Goal: Task Accomplishment & Management: Manage account settings

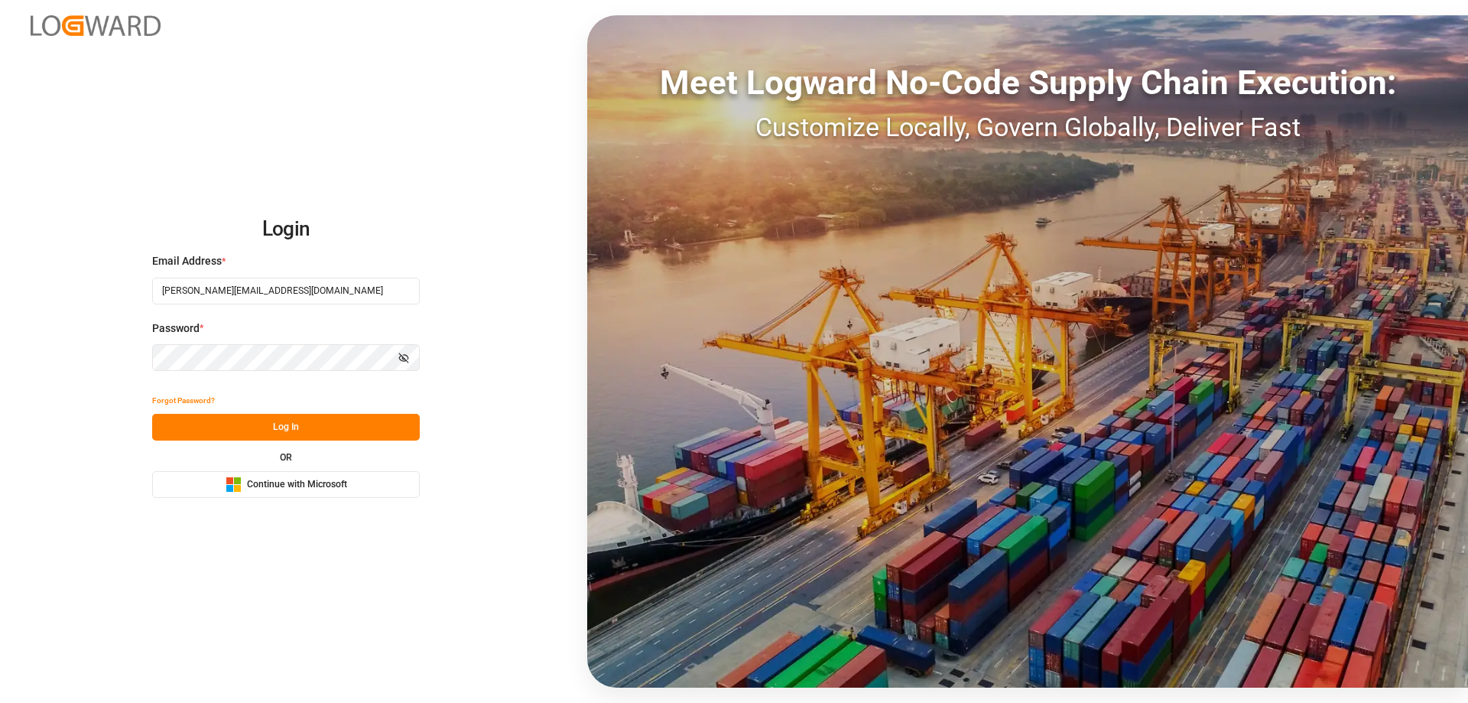
click at [359, 411] on div "Forgot Password?" at bounding box center [286, 400] width 268 height 27
click at [330, 433] on button "Log In" at bounding box center [286, 427] width 268 height 27
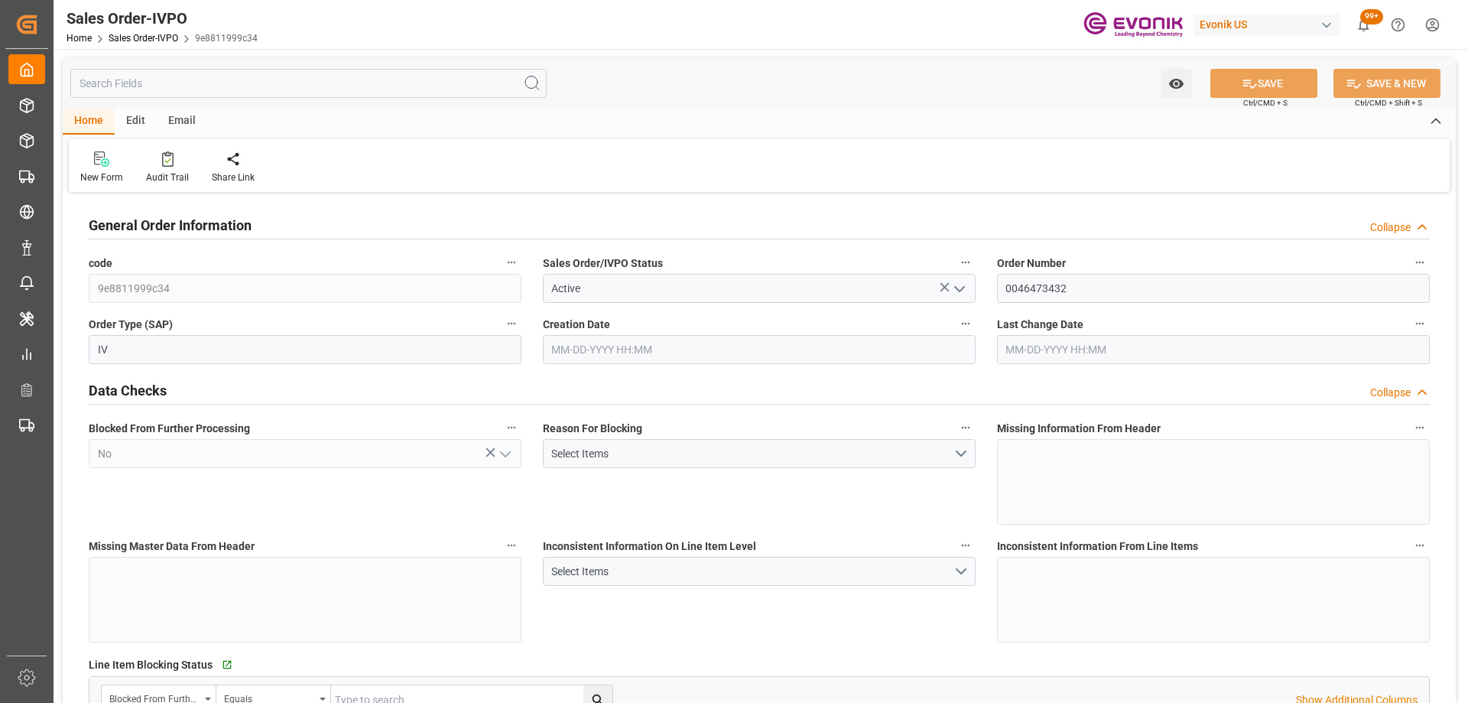
type input "NLRTM"
type input "0"
type input "1"
type input "2"
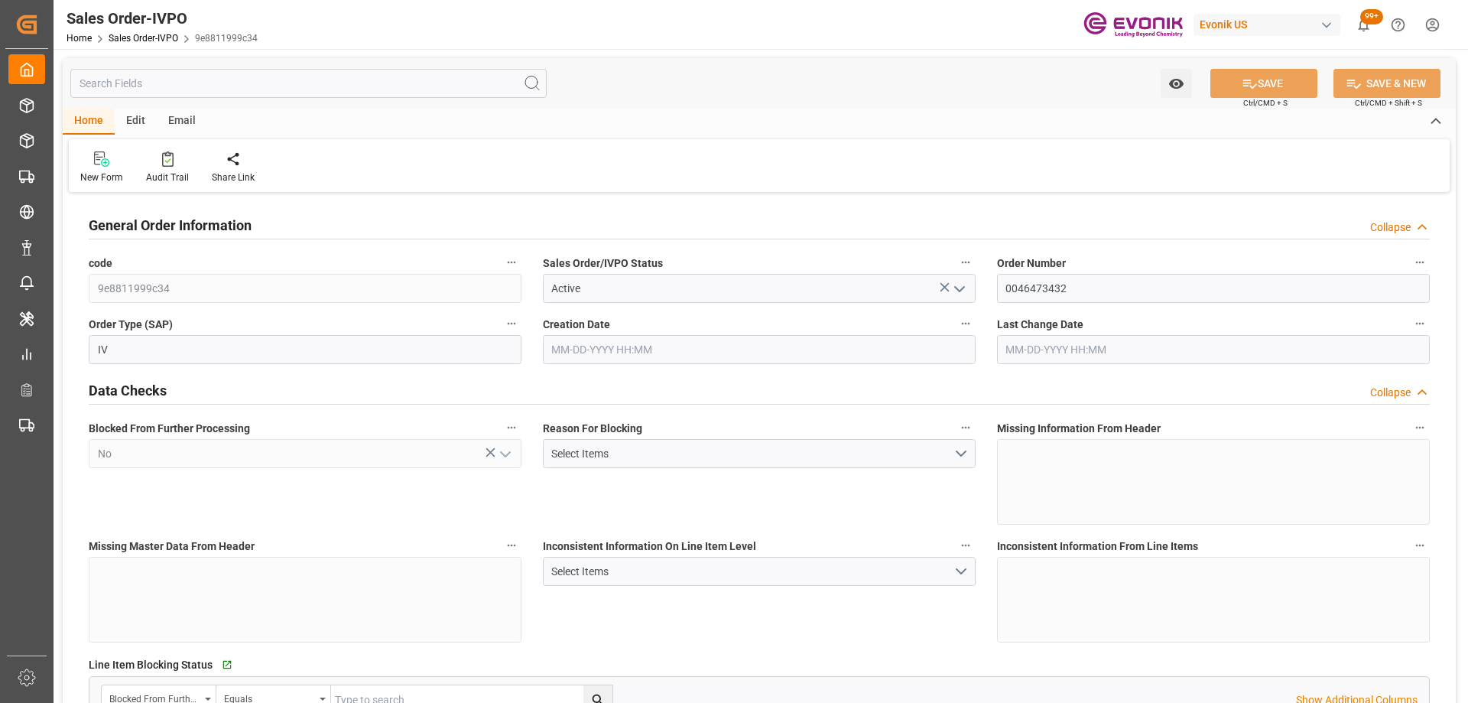
type input "16470"
type input "50.112"
type input "17000"
type input "30"
type input "09-15-2025 18:52"
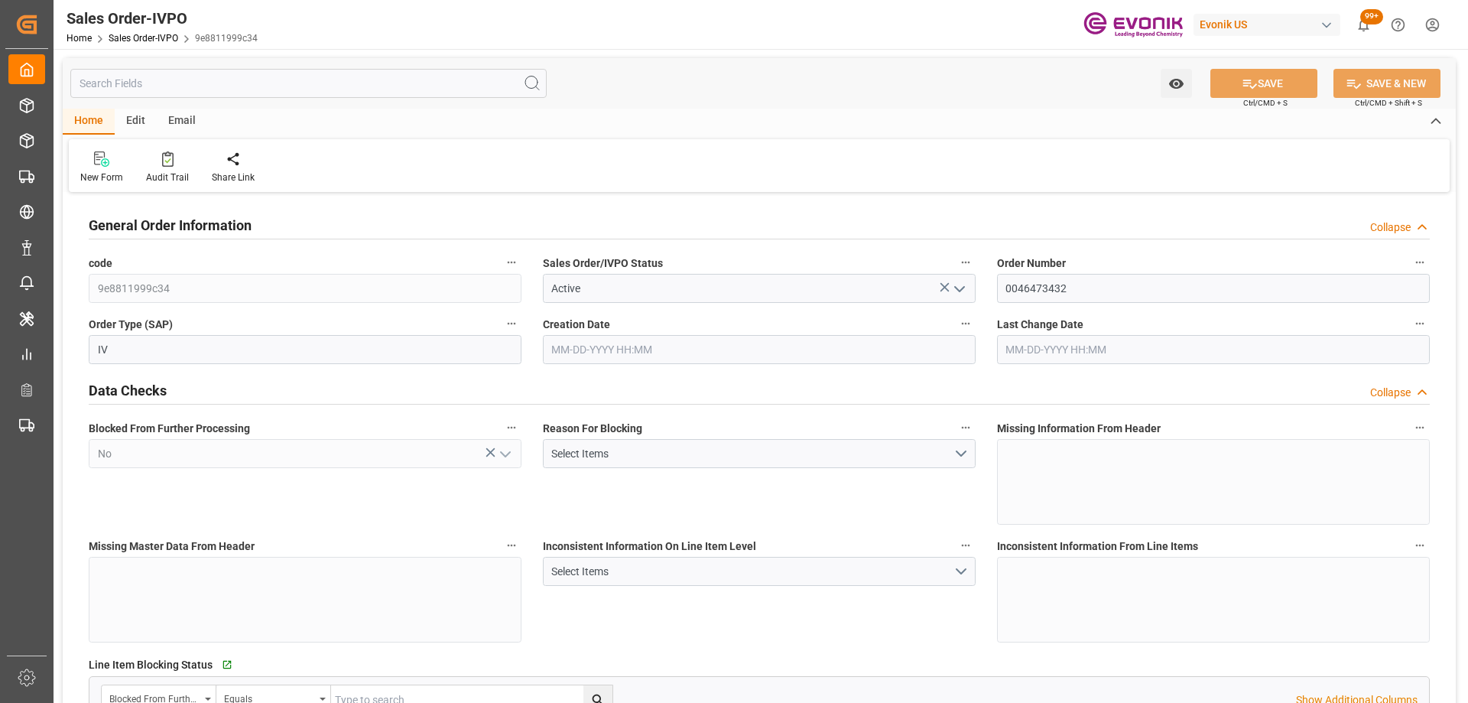
type input "09-16-2025 03:37"
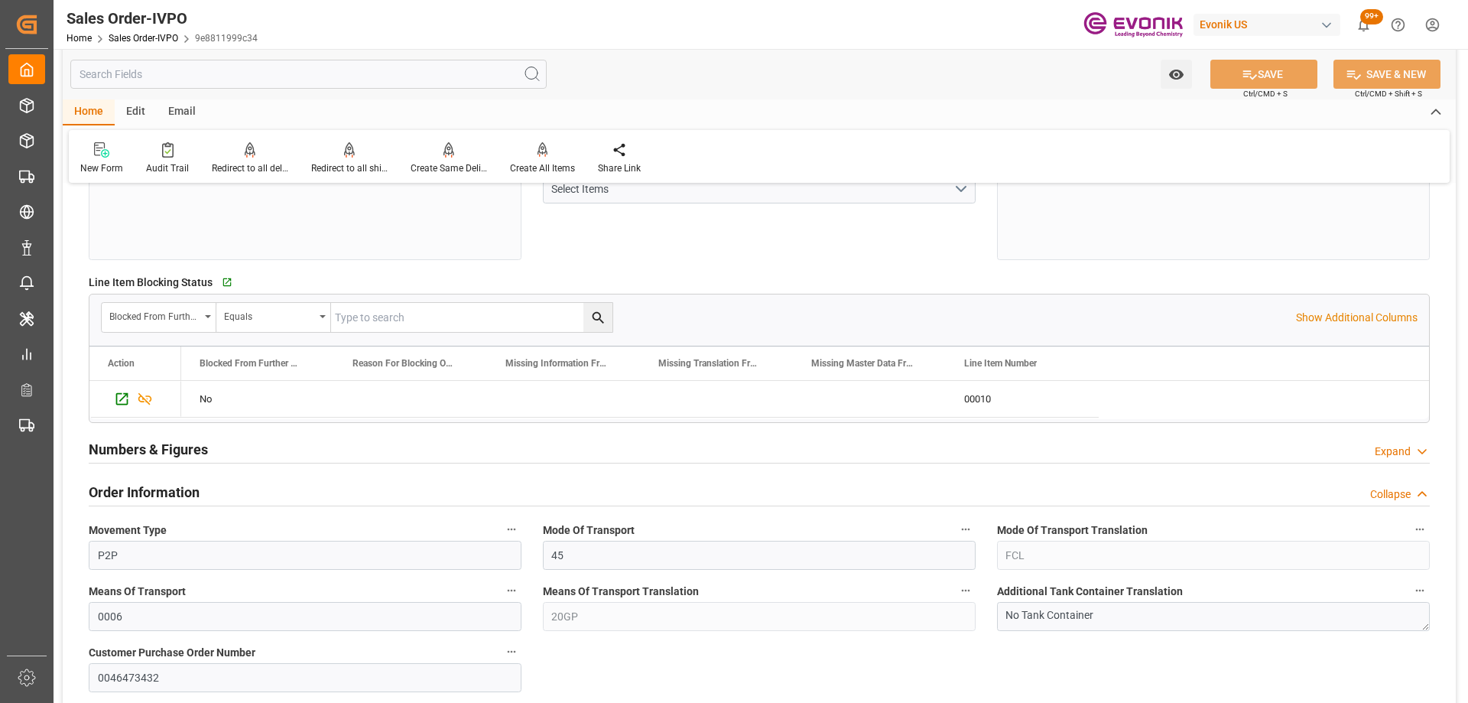
scroll to position [535, 0]
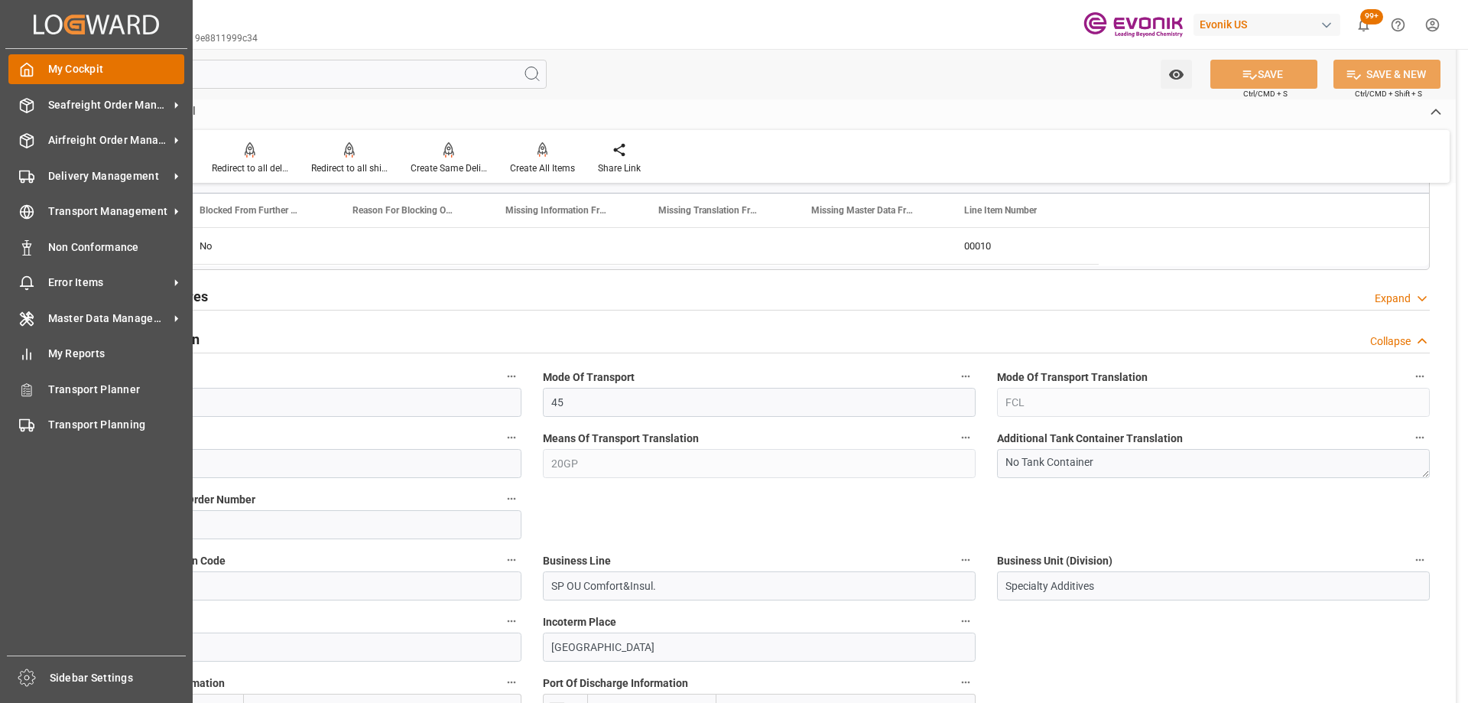
click at [37, 68] on div "My Cockpit My Cockpit" at bounding box center [96, 69] width 176 height 30
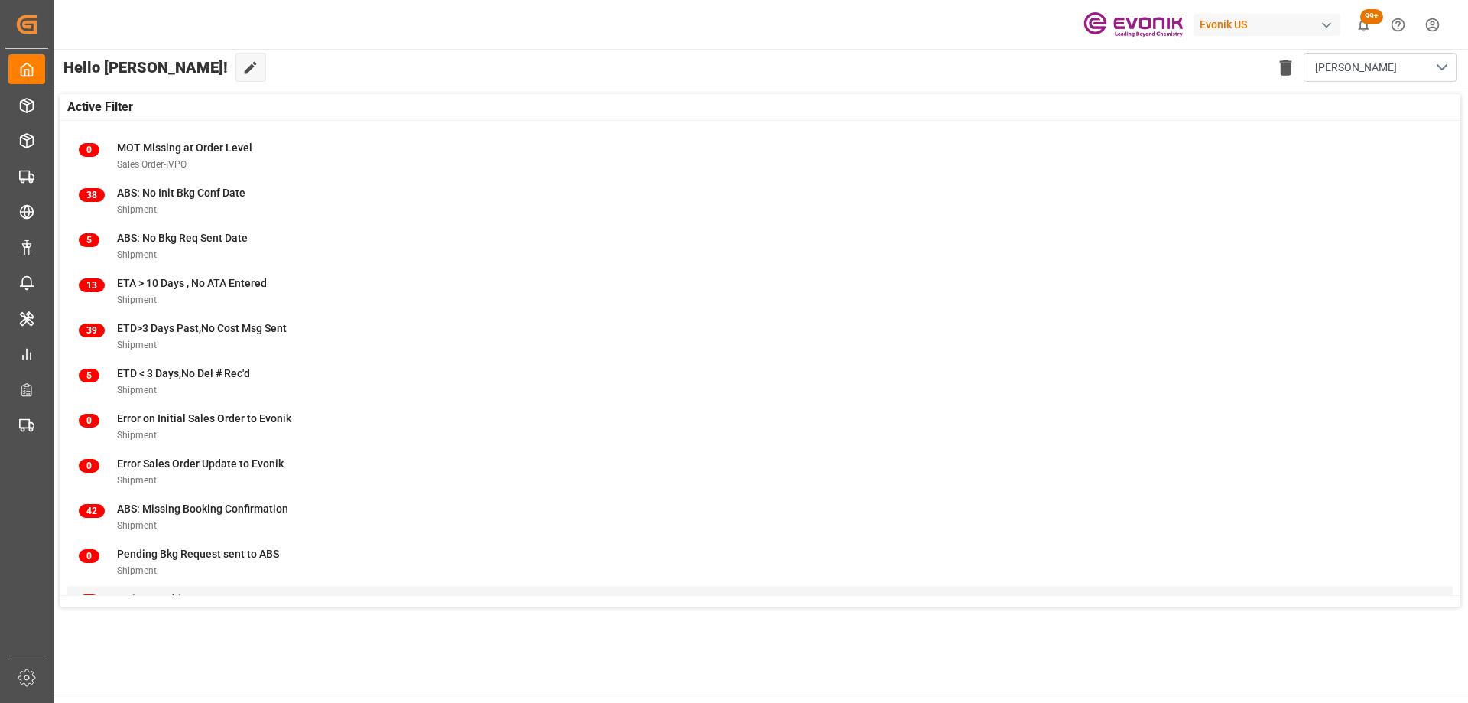
scroll to position [151, 0]
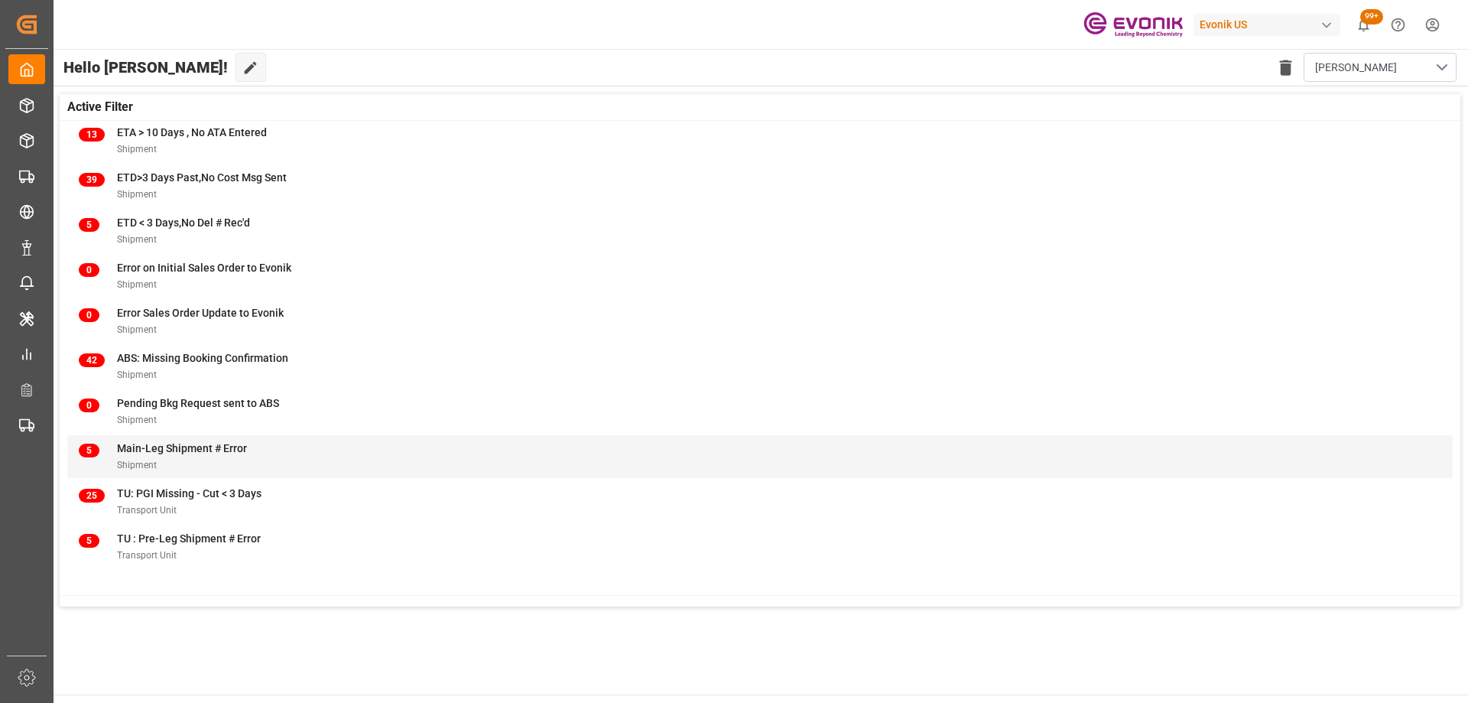
click at [259, 446] on div "5 Main-Leg Shipment # Error Shipment" at bounding box center [760, 456] width 1362 height 32
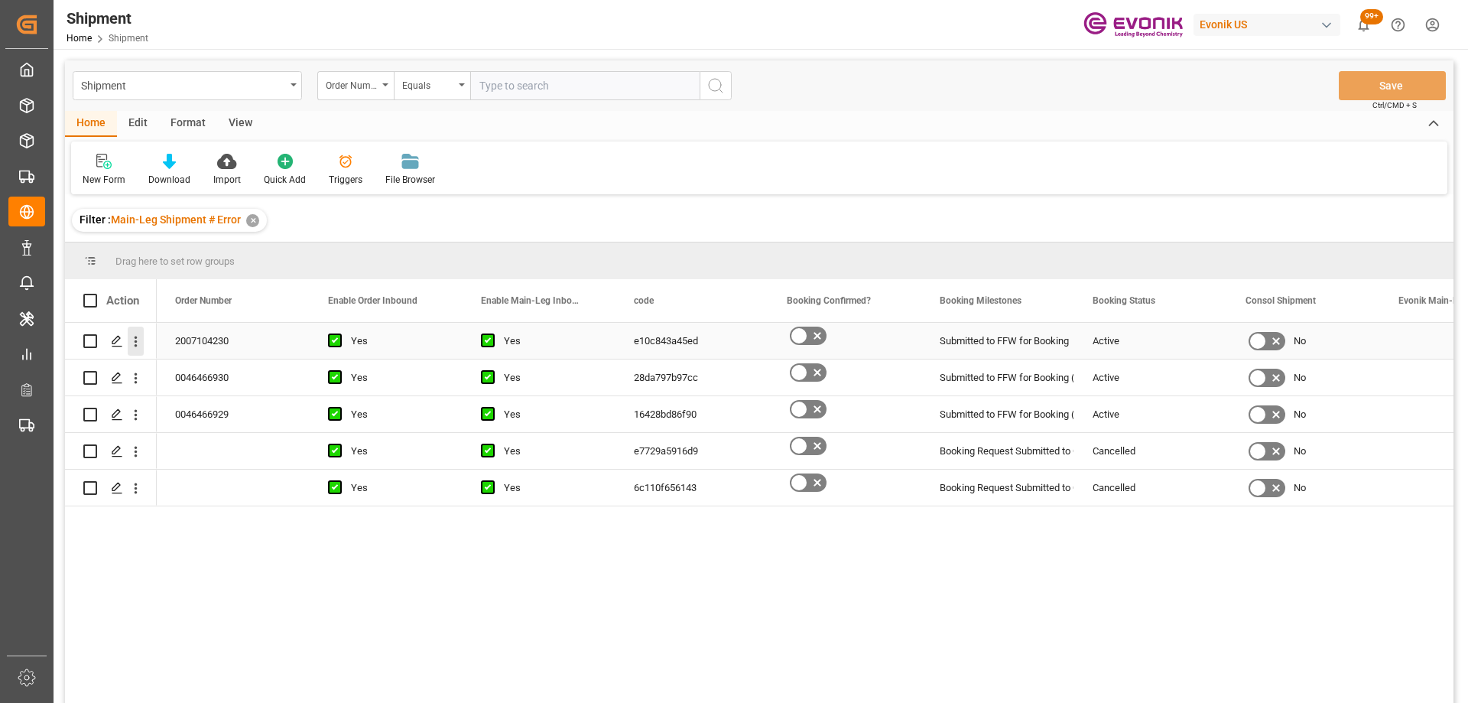
click at [136, 334] on icon "open menu" at bounding box center [136, 341] width 16 height 16
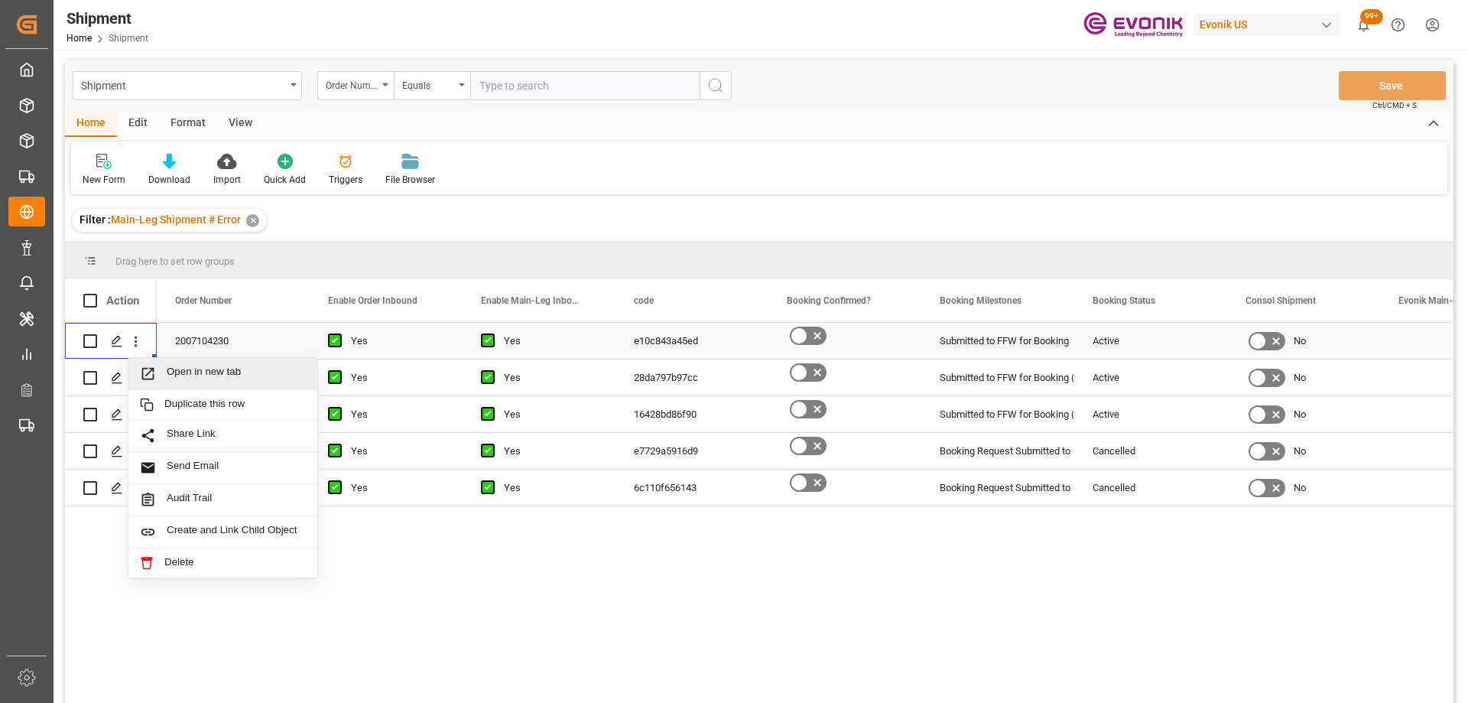
click at [177, 379] on span "Open in new tab" at bounding box center [236, 373] width 139 height 16
click at [135, 378] on icon "open menu" at bounding box center [136, 378] width 3 height 11
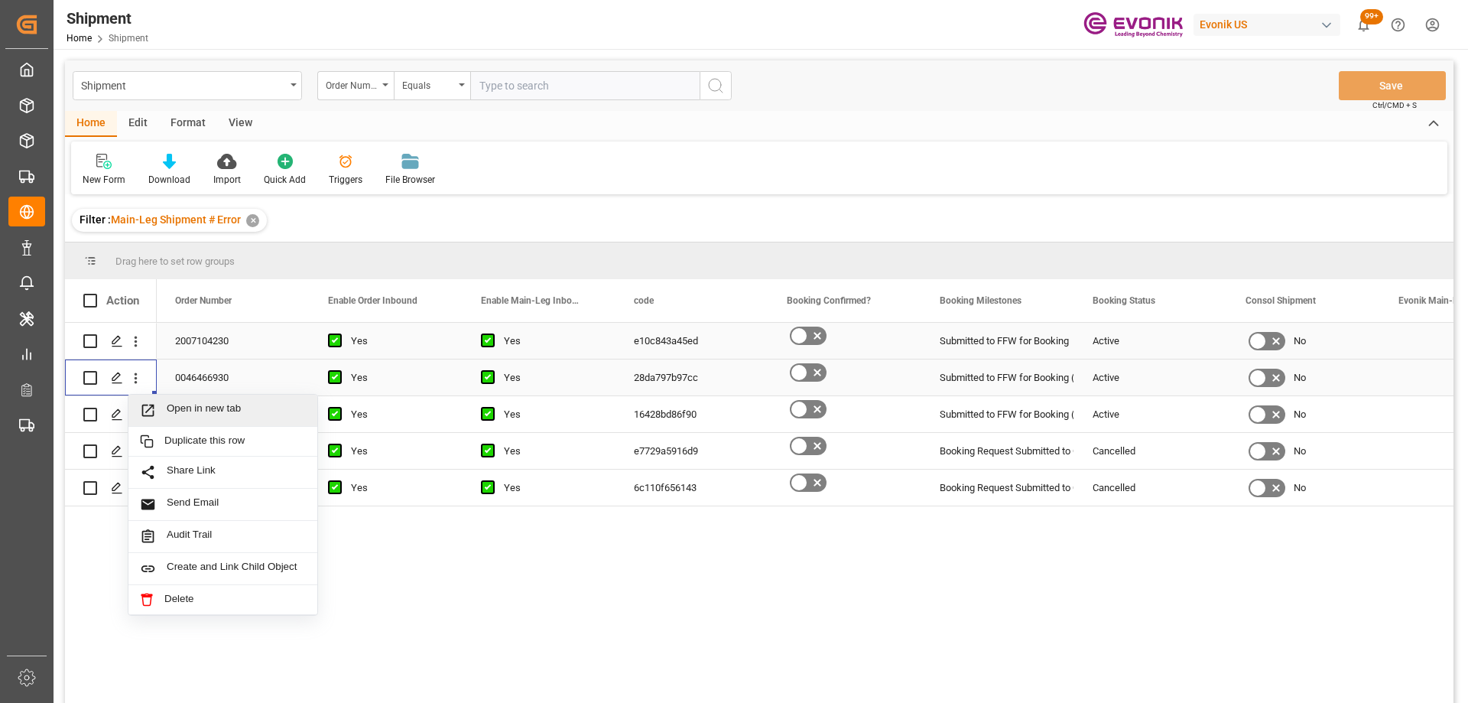
click at [177, 407] on span "Open in new tab" at bounding box center [236, 410] width 139 height 16
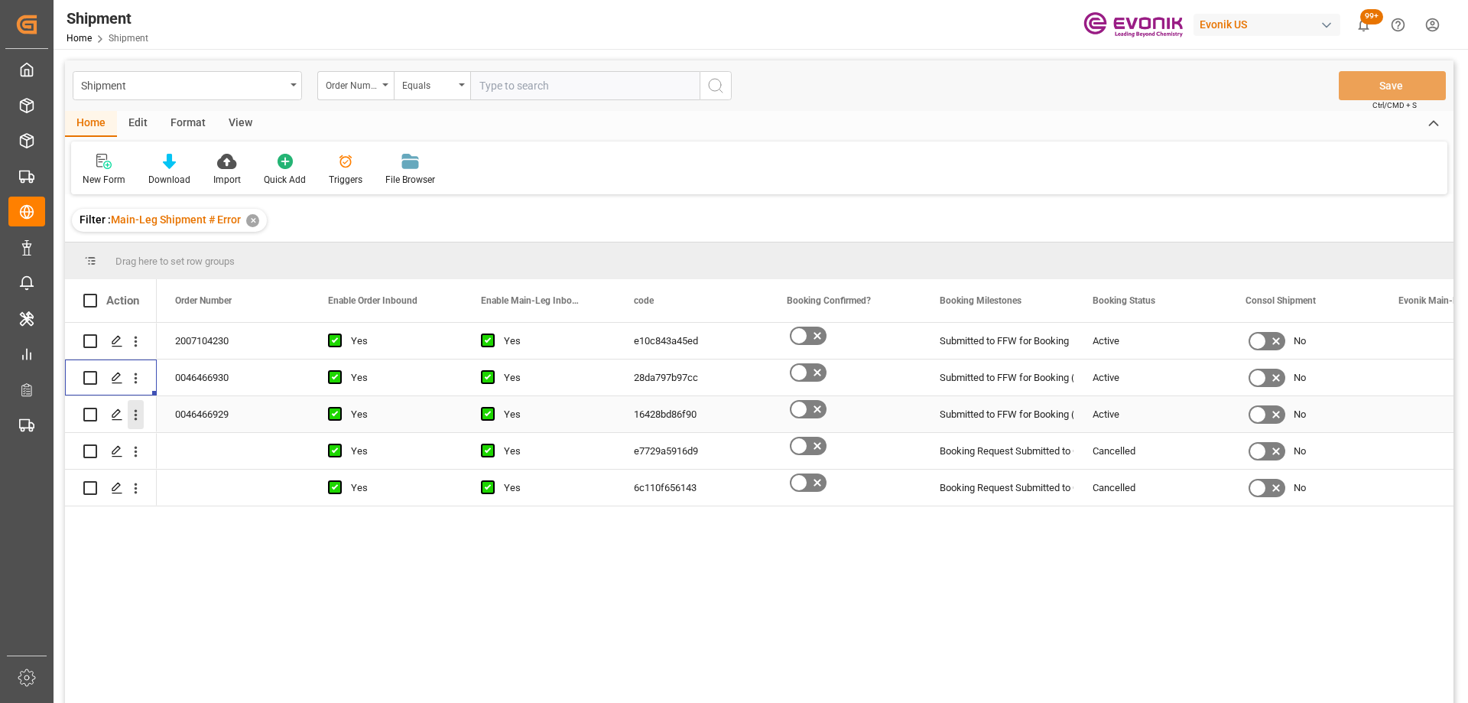
click at [141, 414] on icon "open menu" at bounding box center [136, 415] width 16 height 16
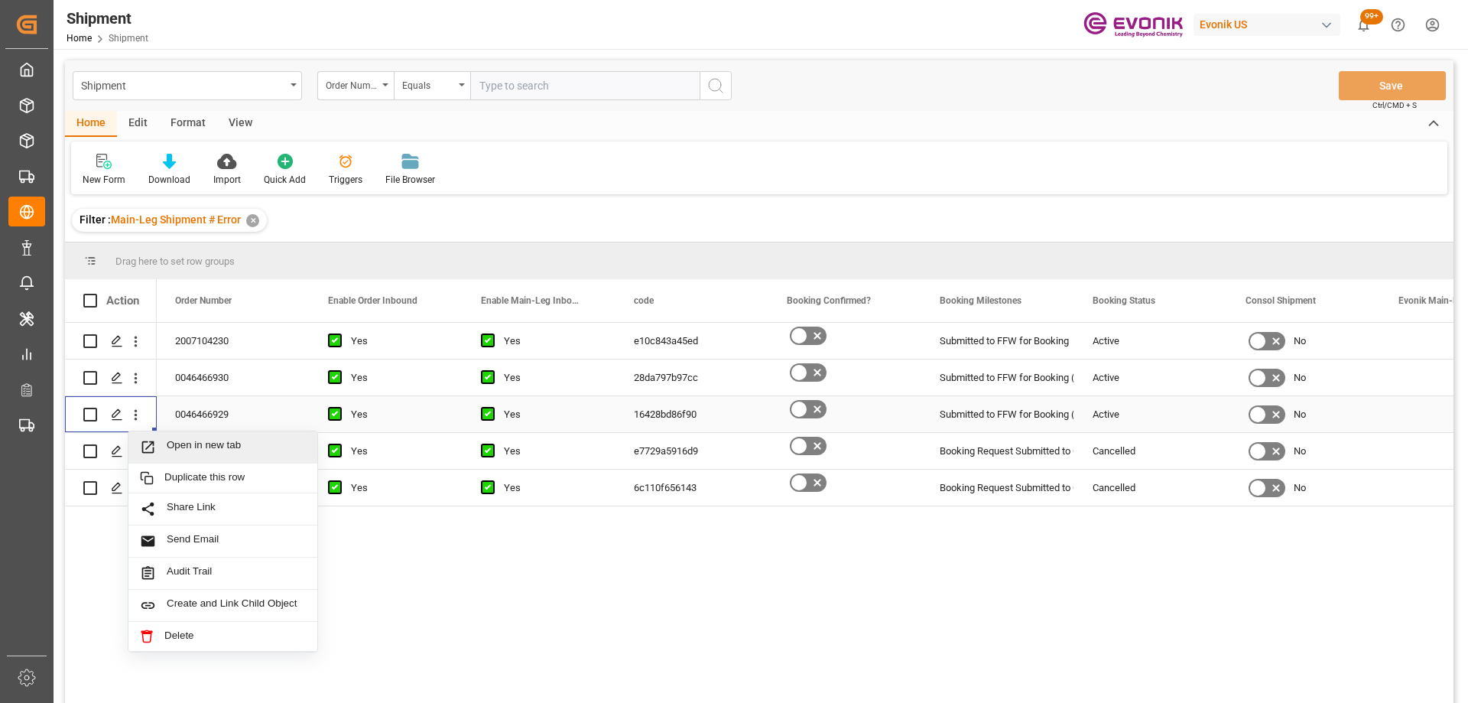
click at [177, 439] on span "Open in new tab" at bounding box center [236, 447] width 139 height 16
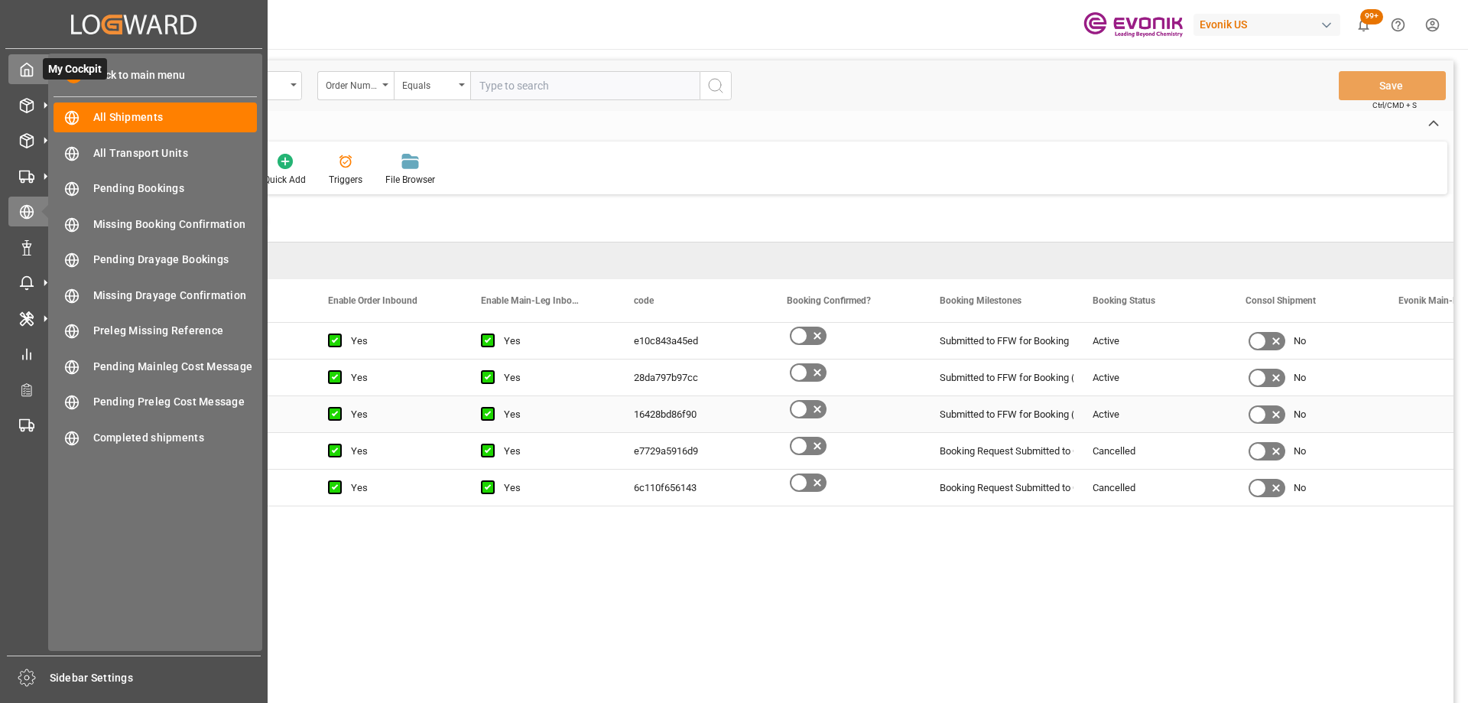
click at [31, 66] on icon at bounding box center [26, 69] width 11 height 13
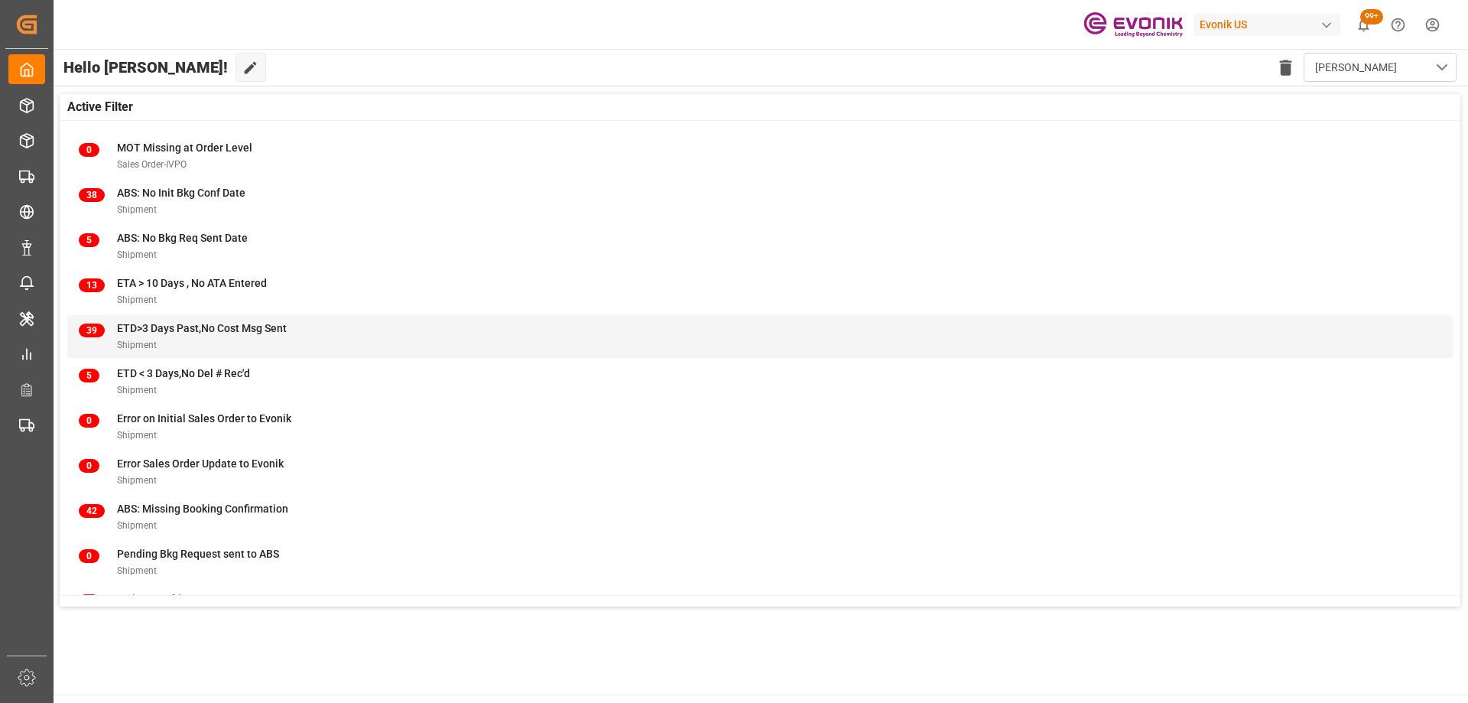
scroll to position [151, 0]
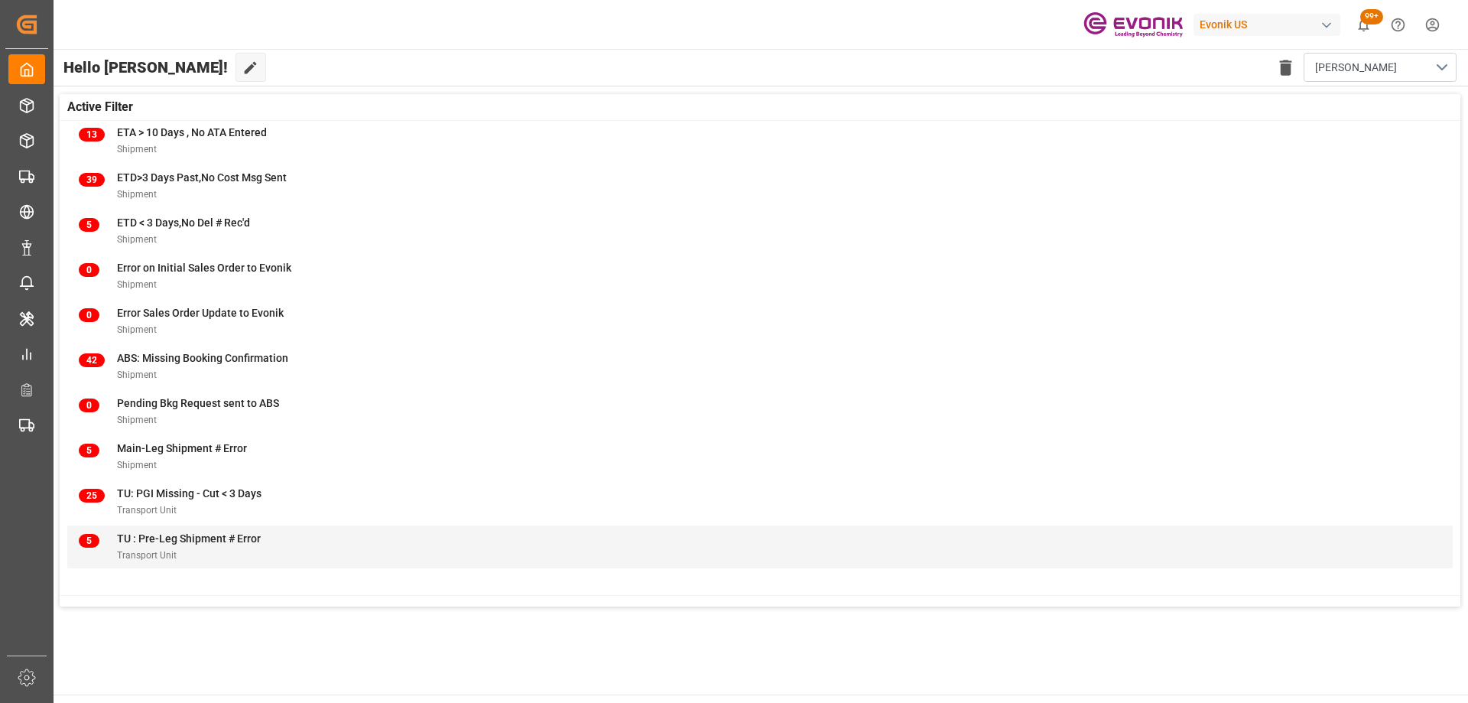
click at [235, 548] on div "Transport Unit" at bounding box center [189, 555] width 144 height 16
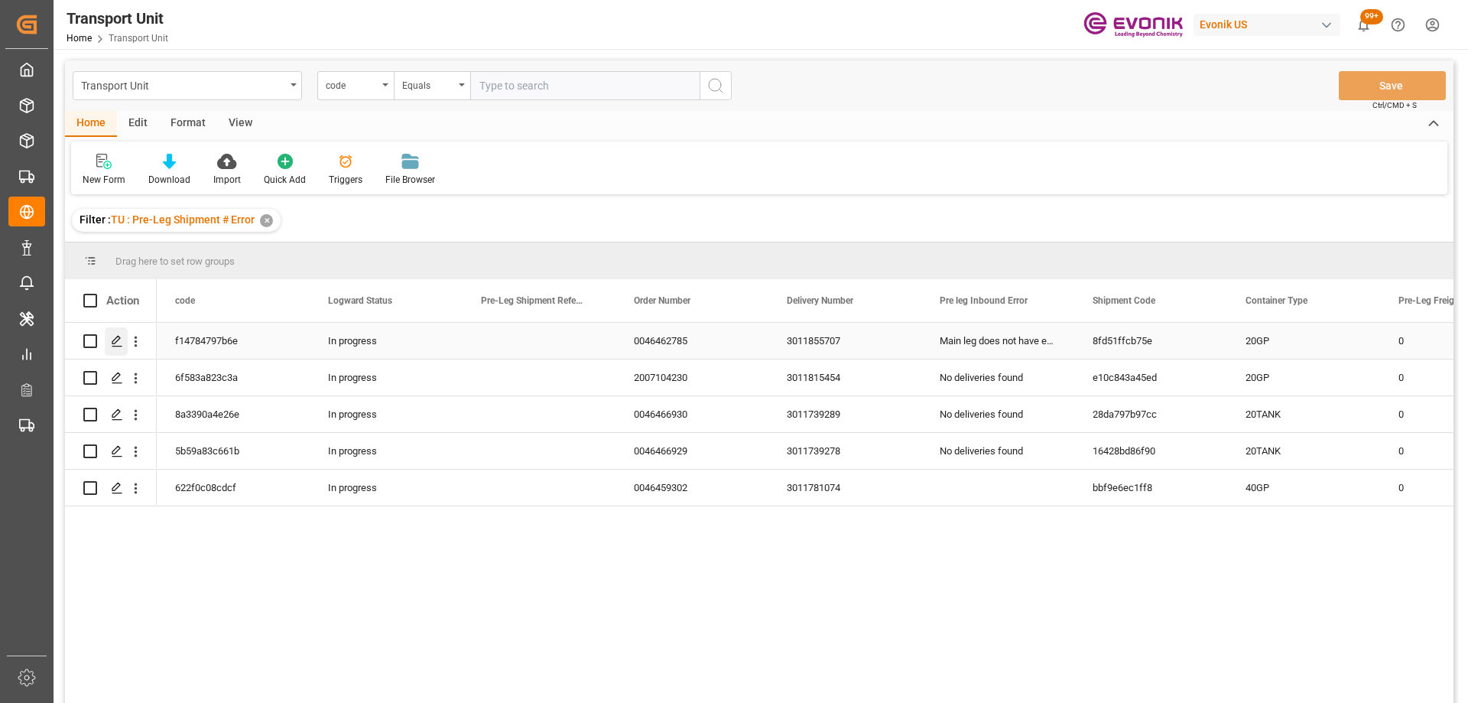
click at [125, 332] on div "Press SPACE to select this row." at bounding box center [116, 341] width 23 height 28
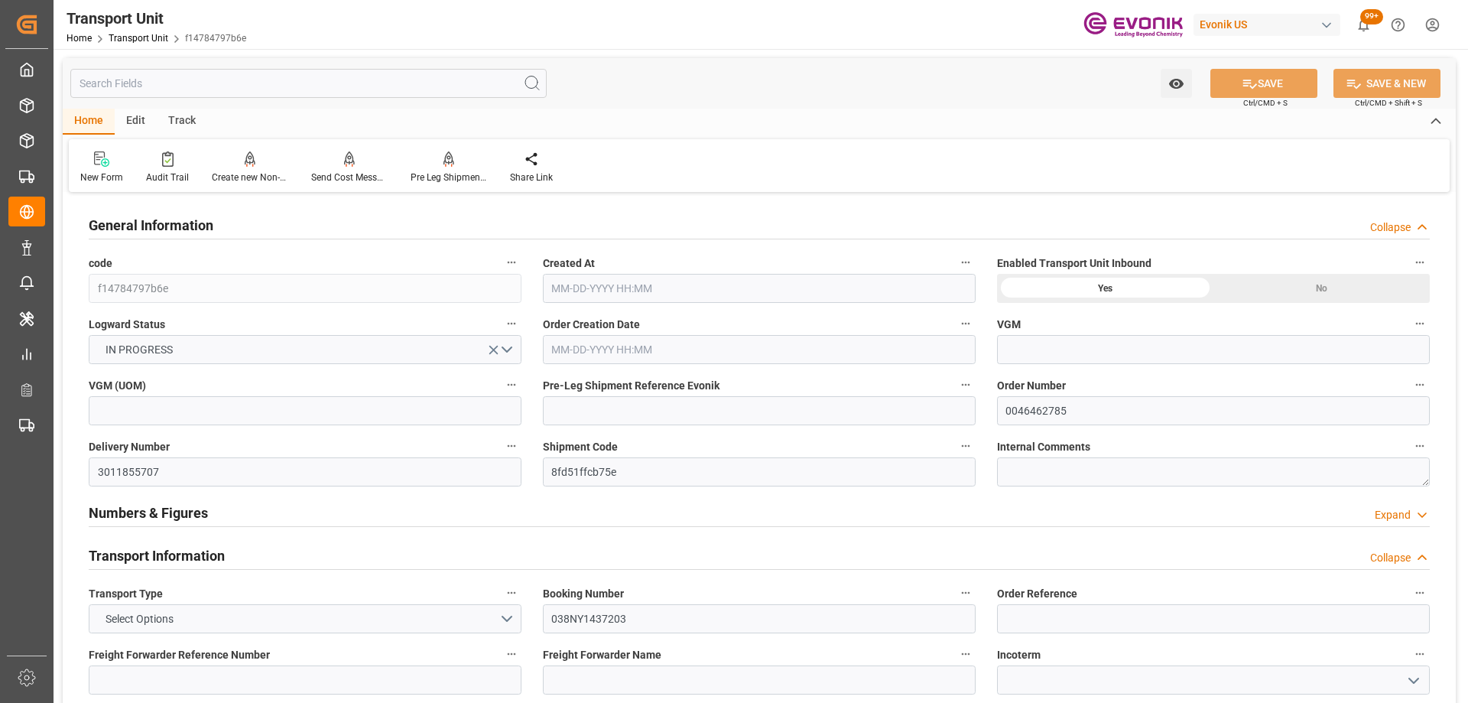
type input "MSC"
type input "Mediterranean Shipping Company"
type input "USMOB"
type input "NLRTM"
type input "18106.2"
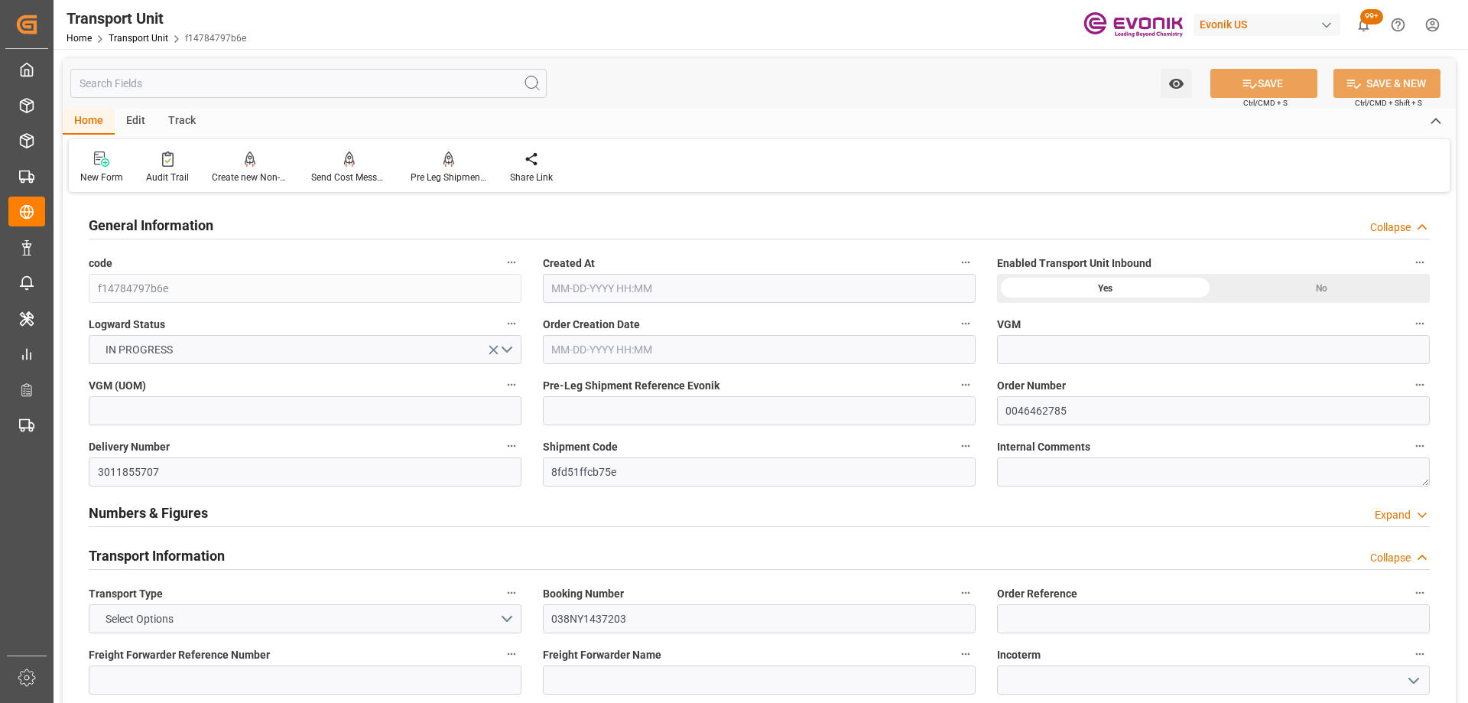
type input "09-17-2025 04:23"
type input "11-01-2025"
type input "10-09-2025 00:00"
type input "10-10-2025 00:00"
type input "10-26-2025 00:00"
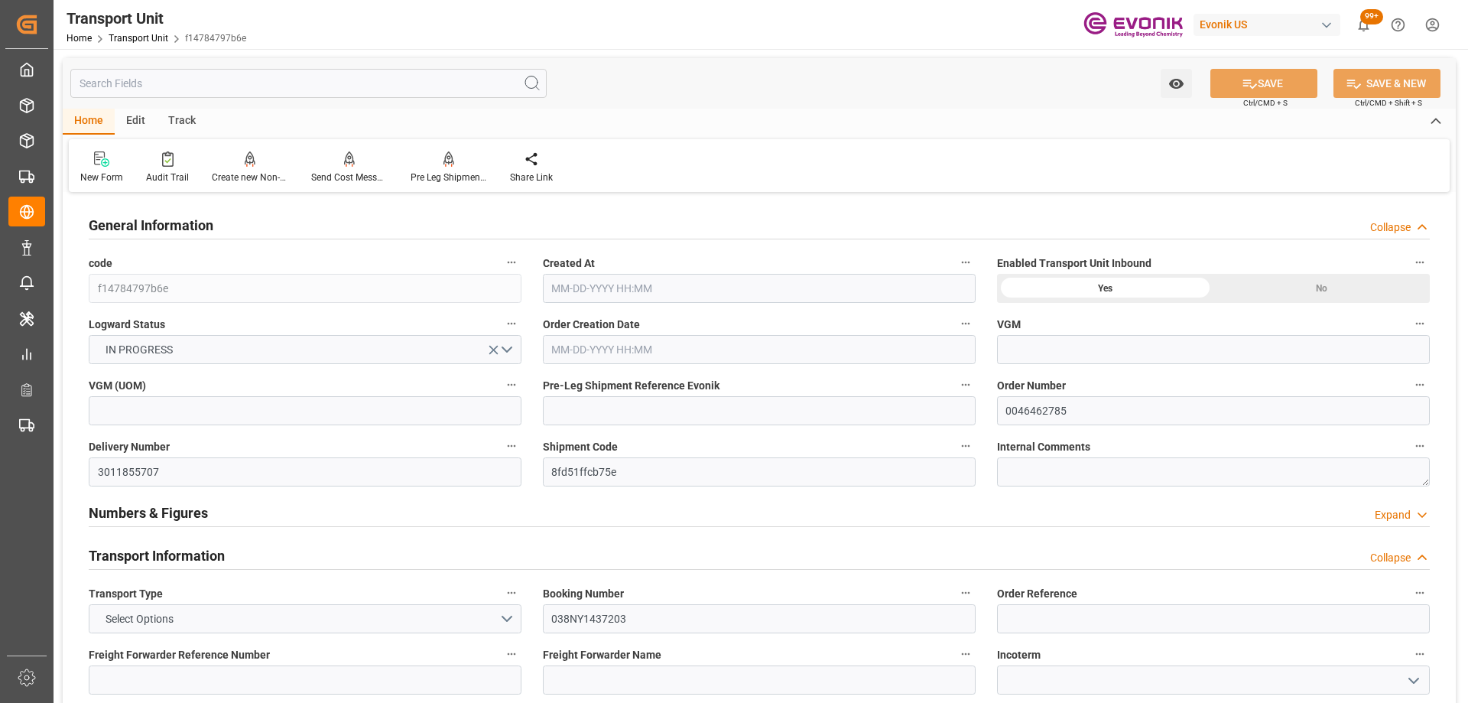
type input "10-28-2025 00:00"
type input "10-06-2025 16:00"
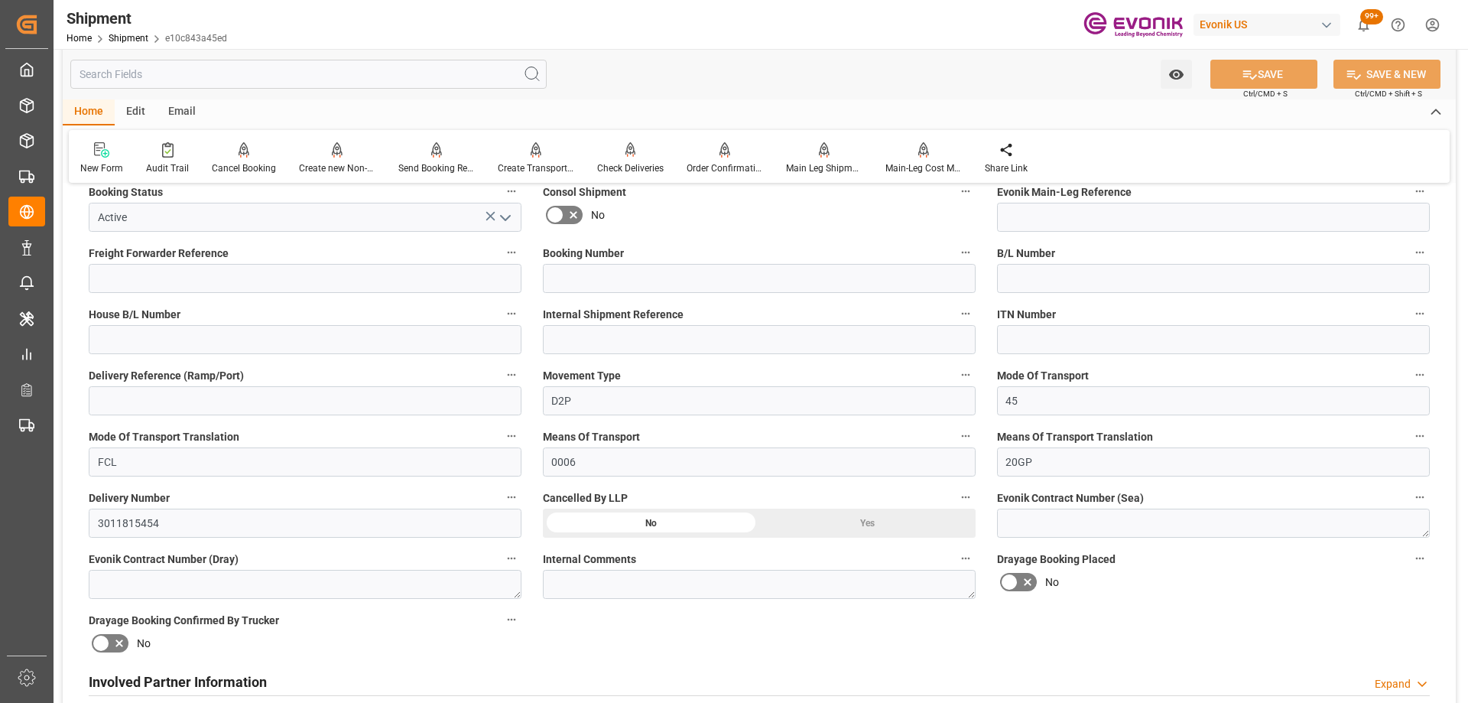
scroll to position [535, 0]
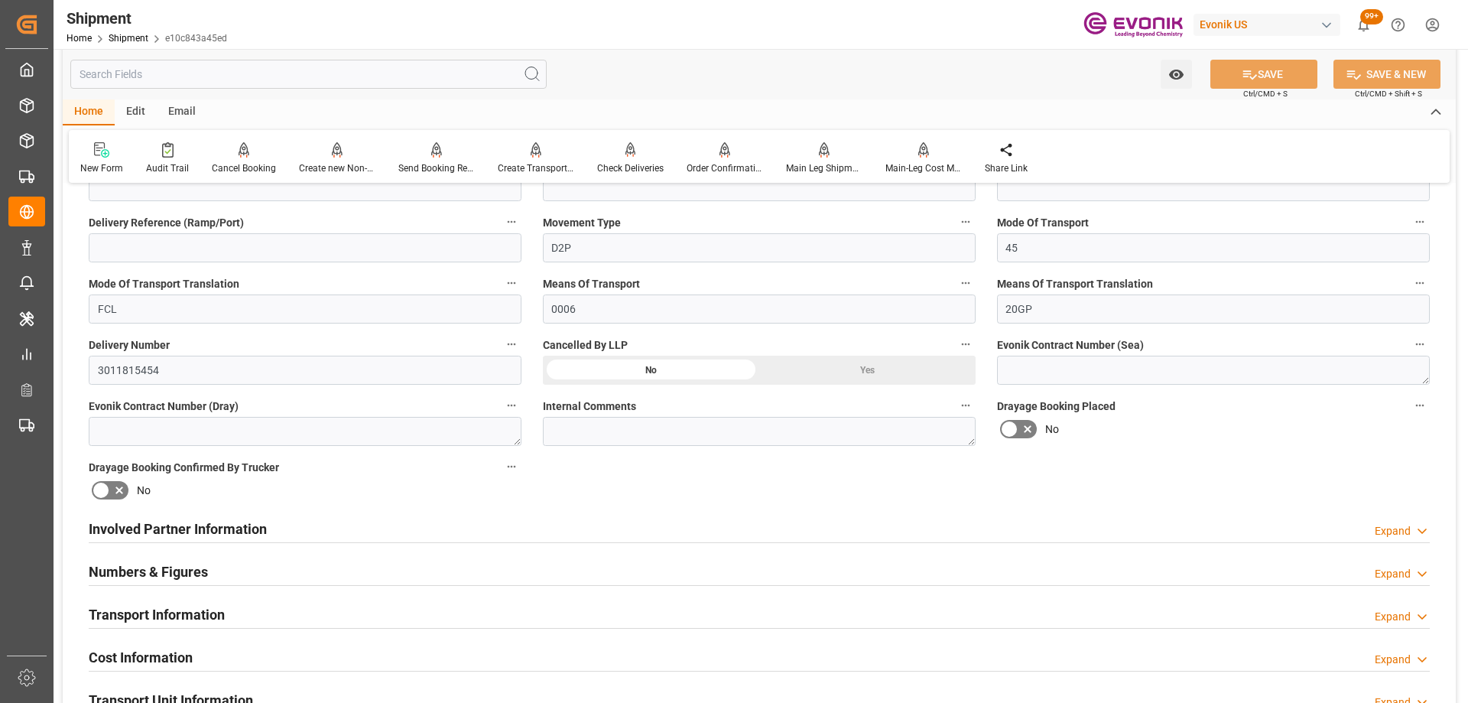
click at [332, 73] on input "text" at bounding box center [308, 74] width 476 height 29
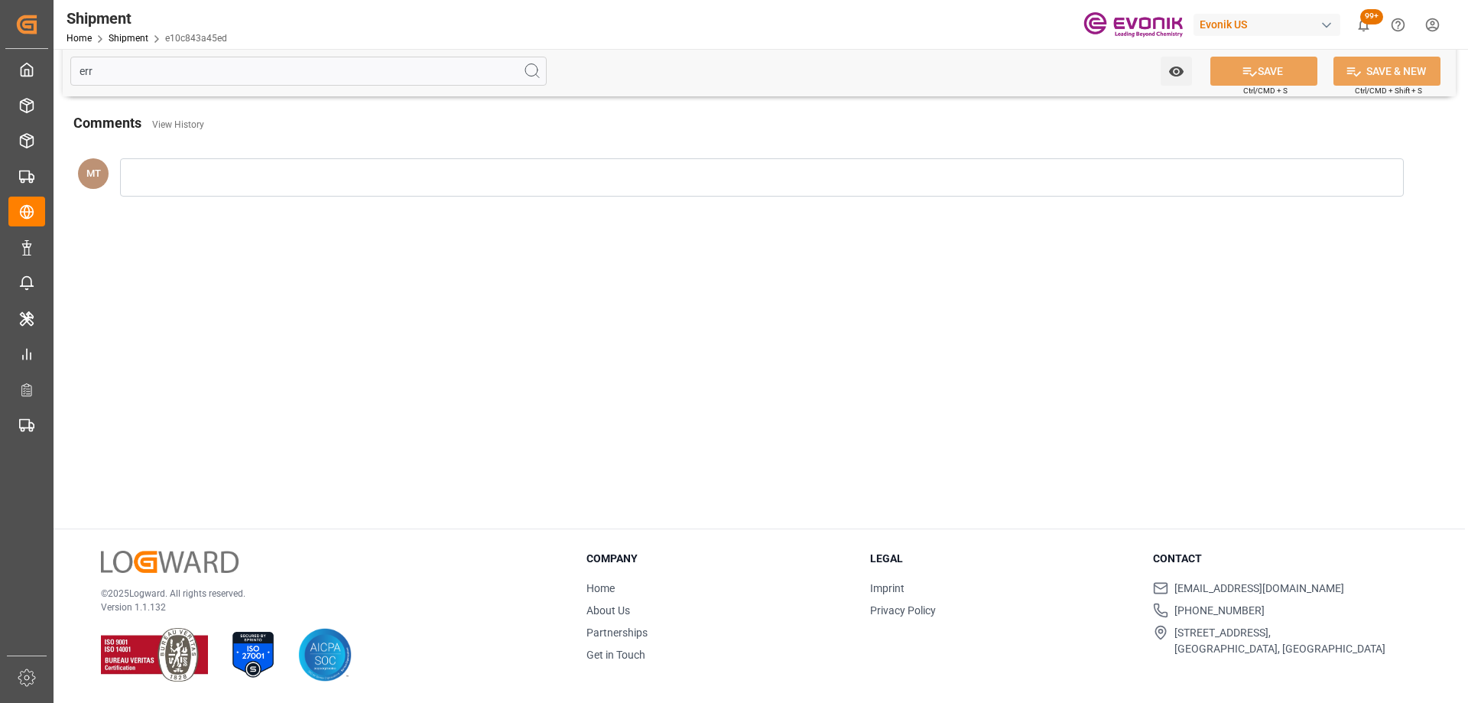
scroll to position [0, 0]
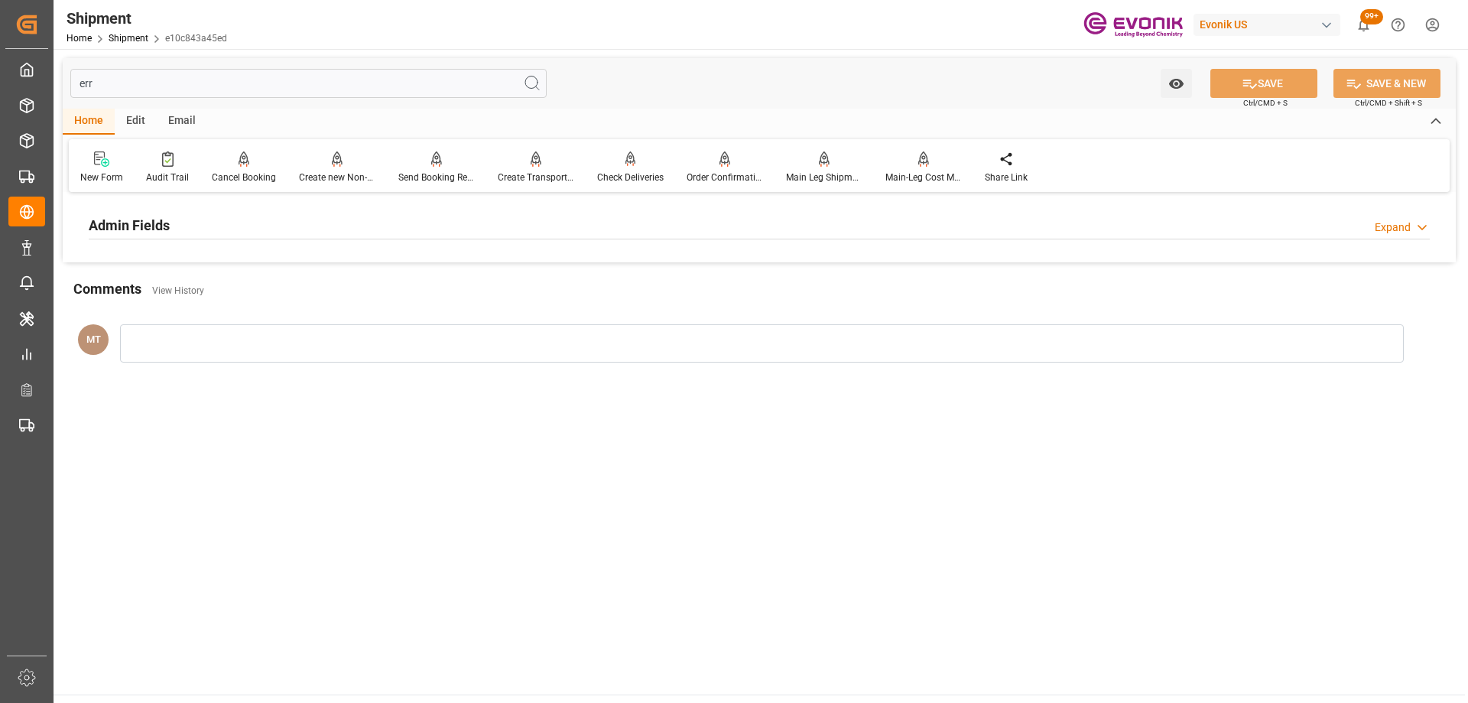
type input "err"
click at [329, 220] on div "Admin Fields Expand" at bounding box center [759, 223] width 1341 height 29
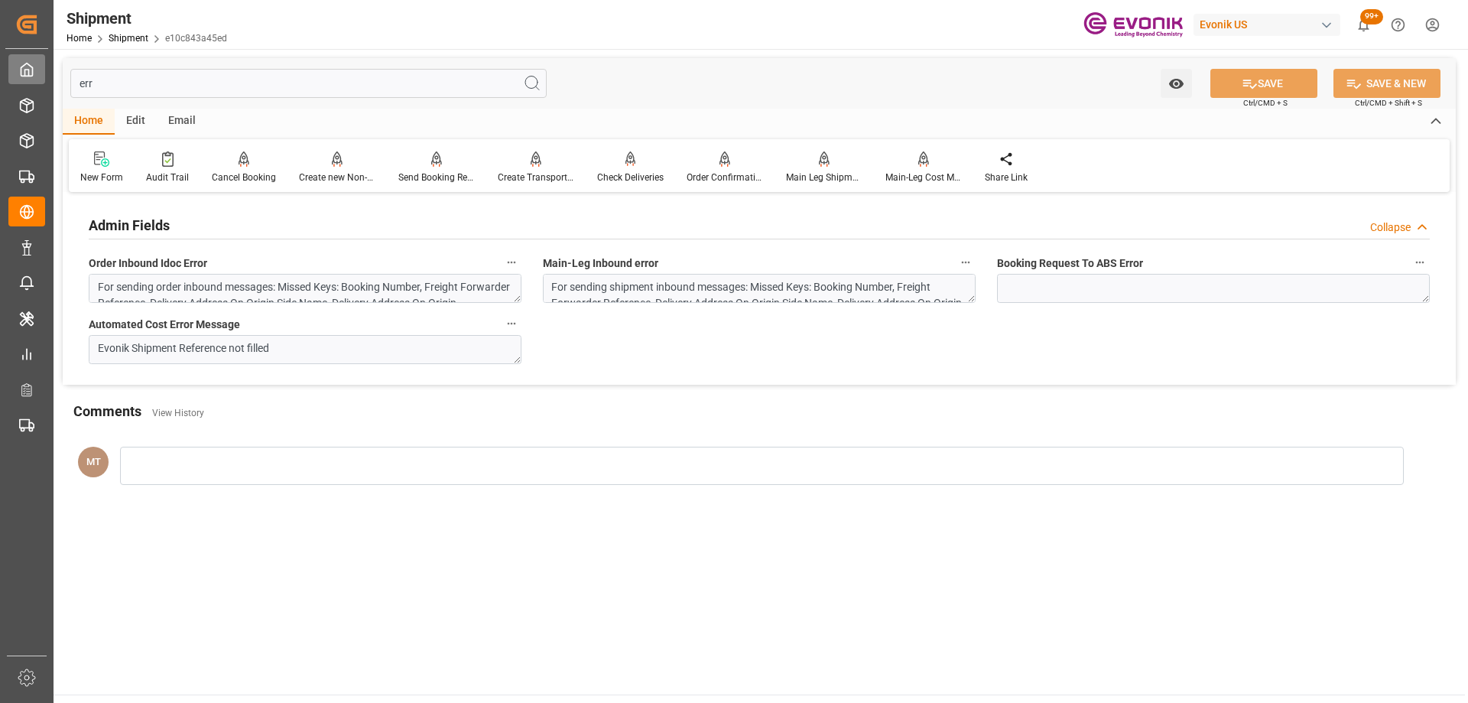
drag, startPoint x: 177, startPoint y: 80, endPoint x: 46, endPoint y: 61, distance: 132.9
click at [46, 61] on div "Created by potrace 1.15, written by Peter Selinger 2001-2017 Created by potrace…" at bounding box center [734, 351] width 1468 height 703
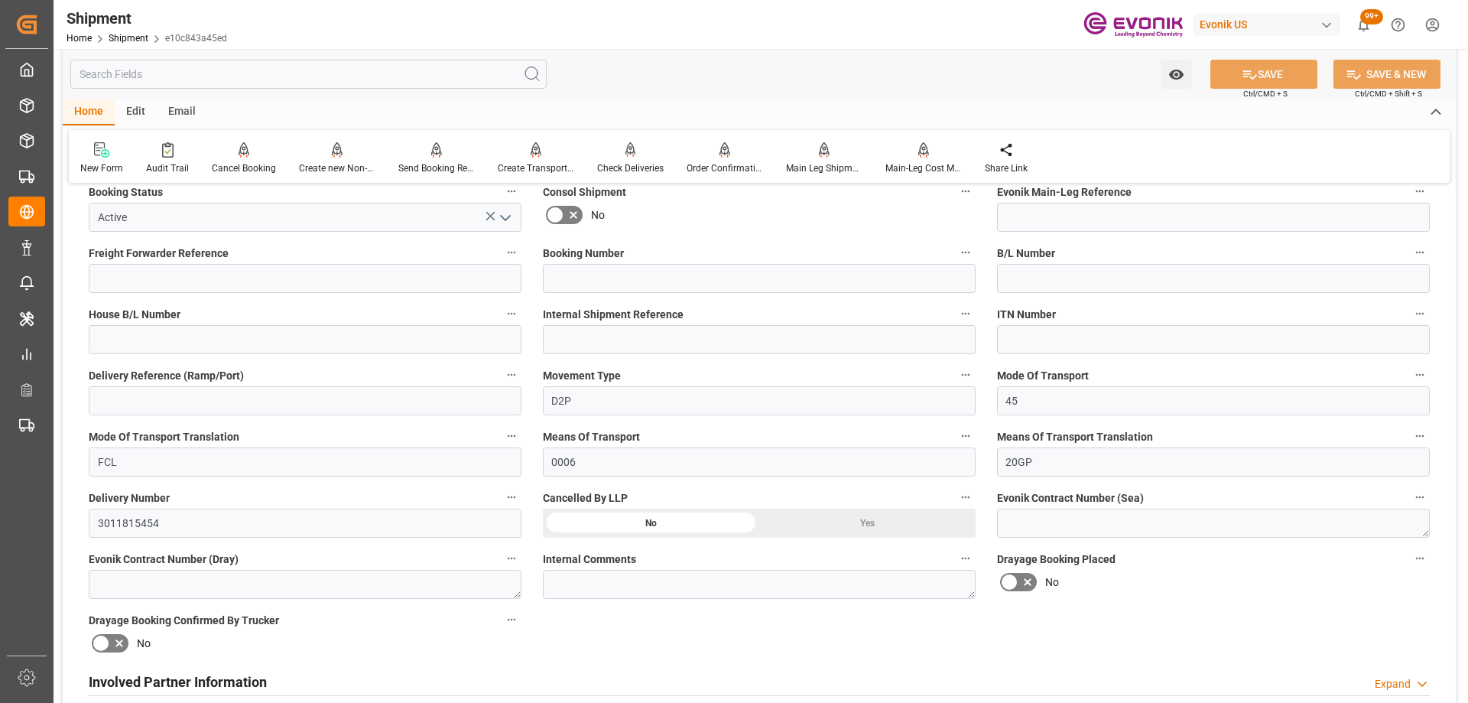
scroll to position [688, 0]
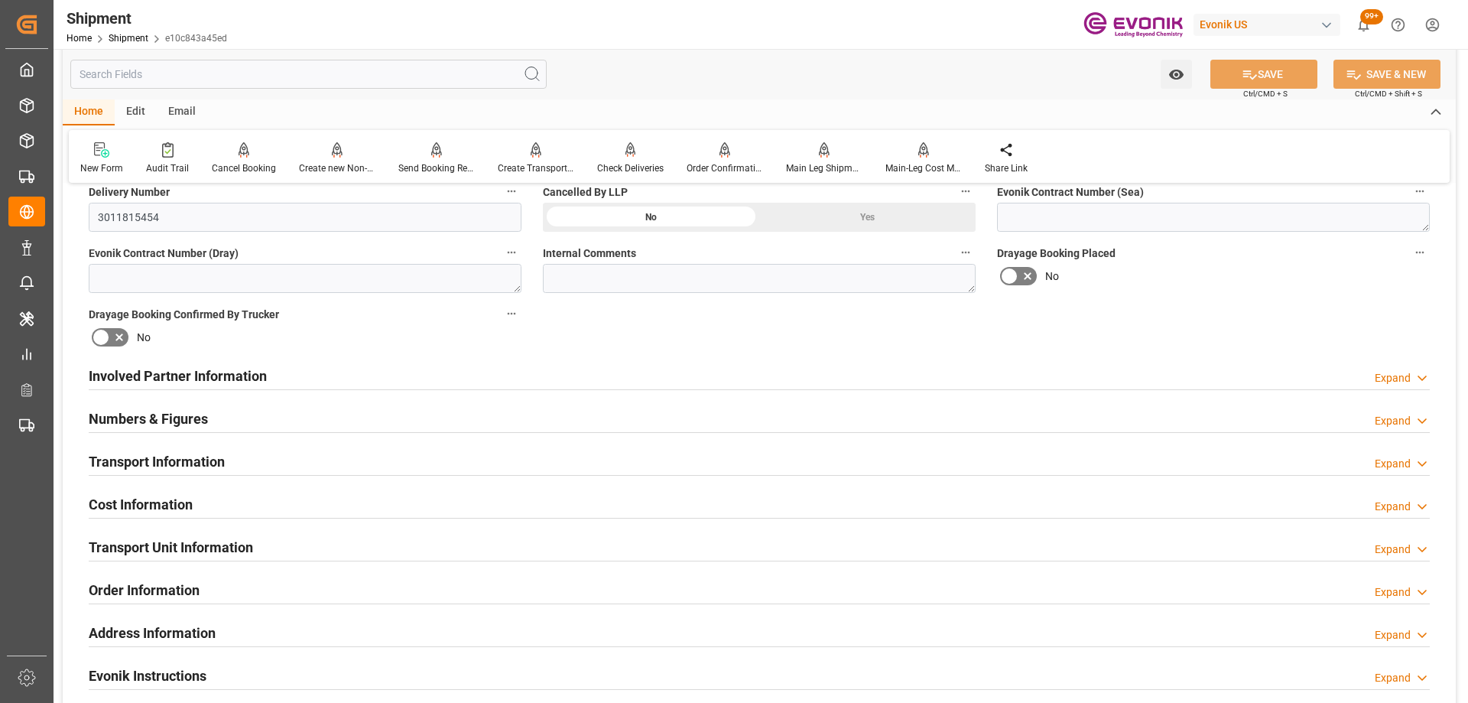
click at [327, 384] on div "Involved Partner Information Expand" at bounding box center [759, 374] width 1341 height 29
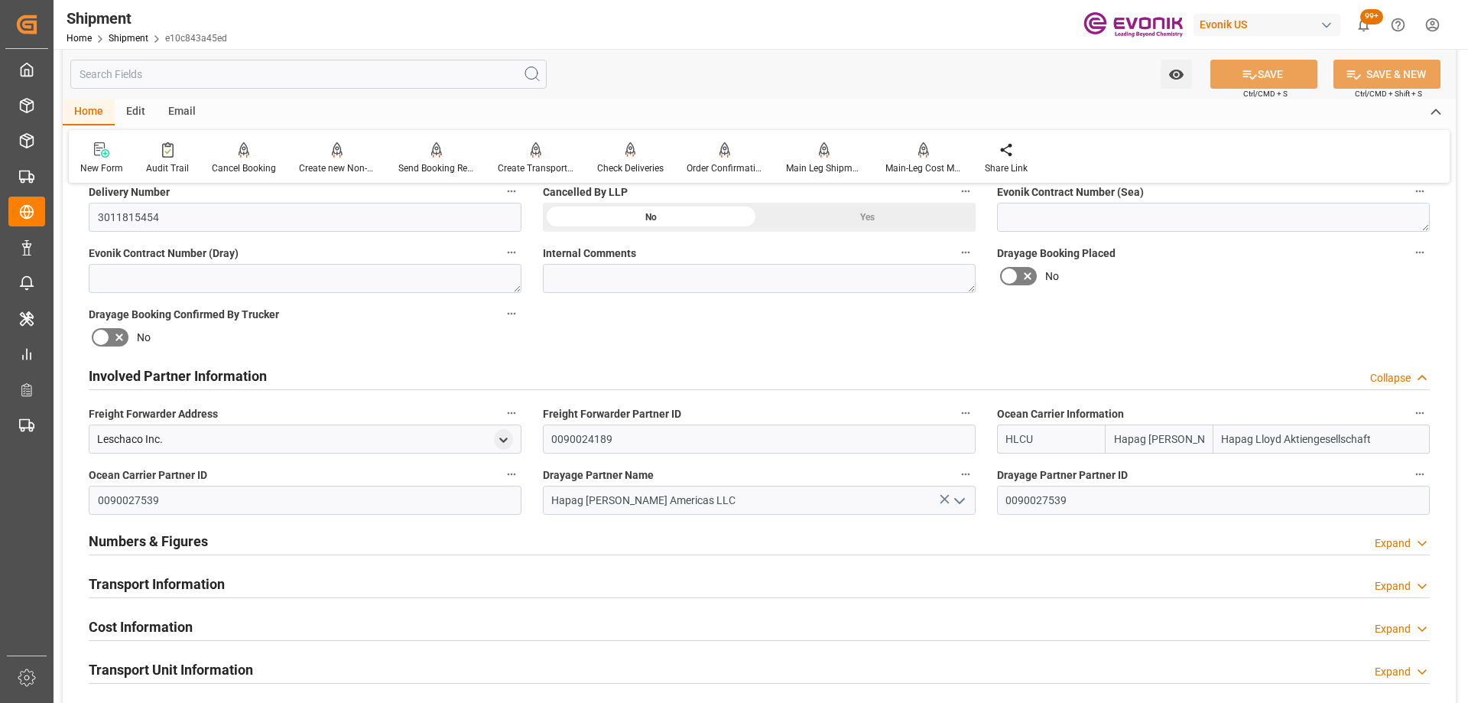
click at [327, 384] on div "Involved Partner Information Collapse" at bounding box center [759, 374] width 1341 height 29
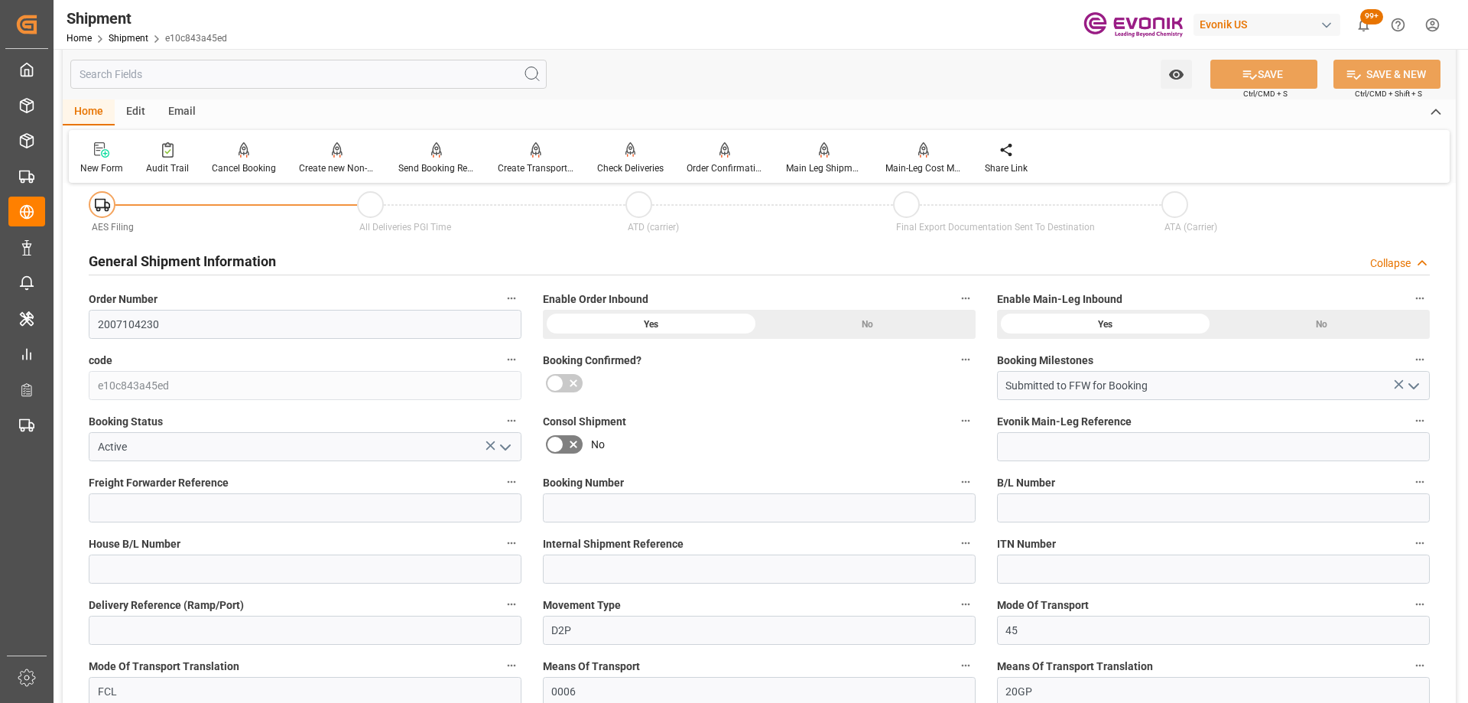
scroll to position [0, 0]
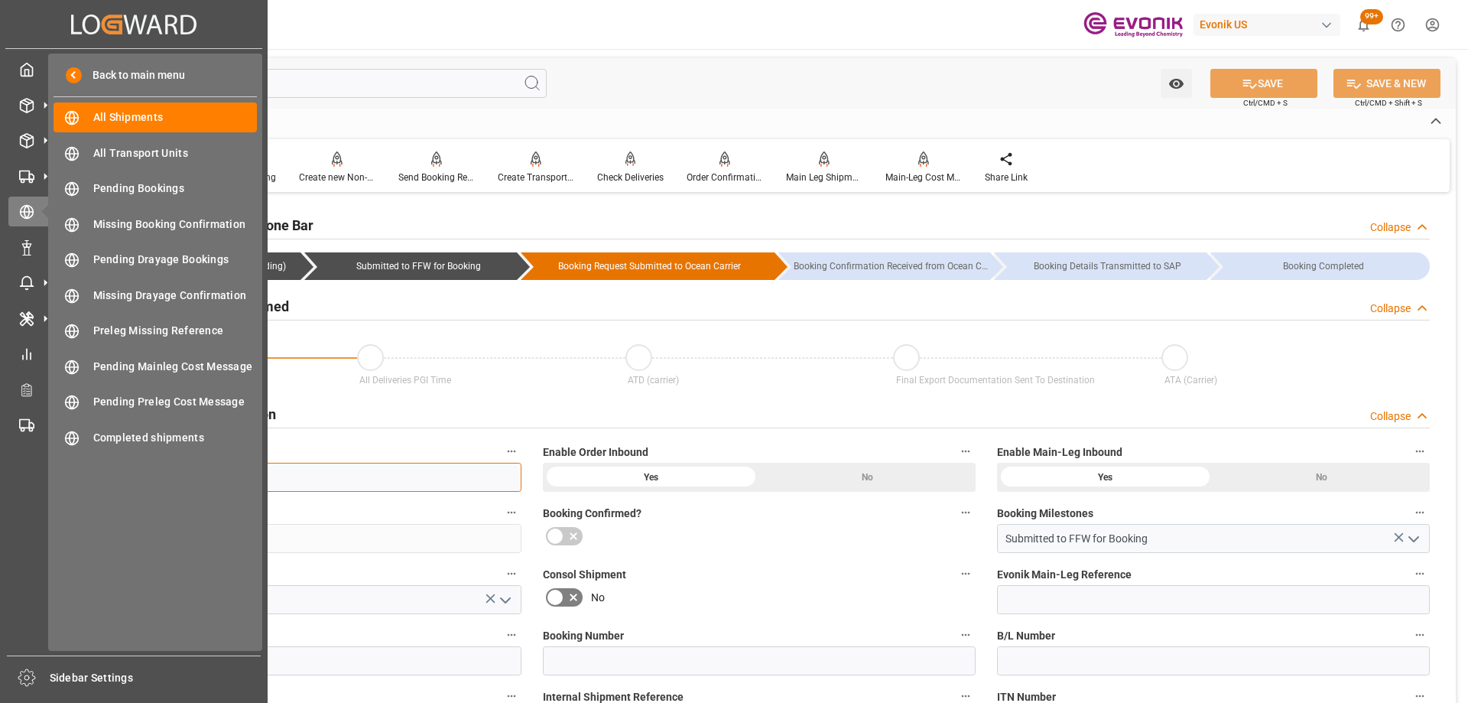
drag, startPoint x: 113, startPoint y: 467, endPoint x: 38, endPoint y: 463, distance: 75.0
click at [38, 463] on div "Created by potrace 1.15, written by Peter Selinger 2001-2017 Created by potrace…" at bounding box center [734, 351] width 1468 height 703
click at [37, 59] on div "My Cockpit My Cockpit" at bounding box center [133, 69] width 251 height 30
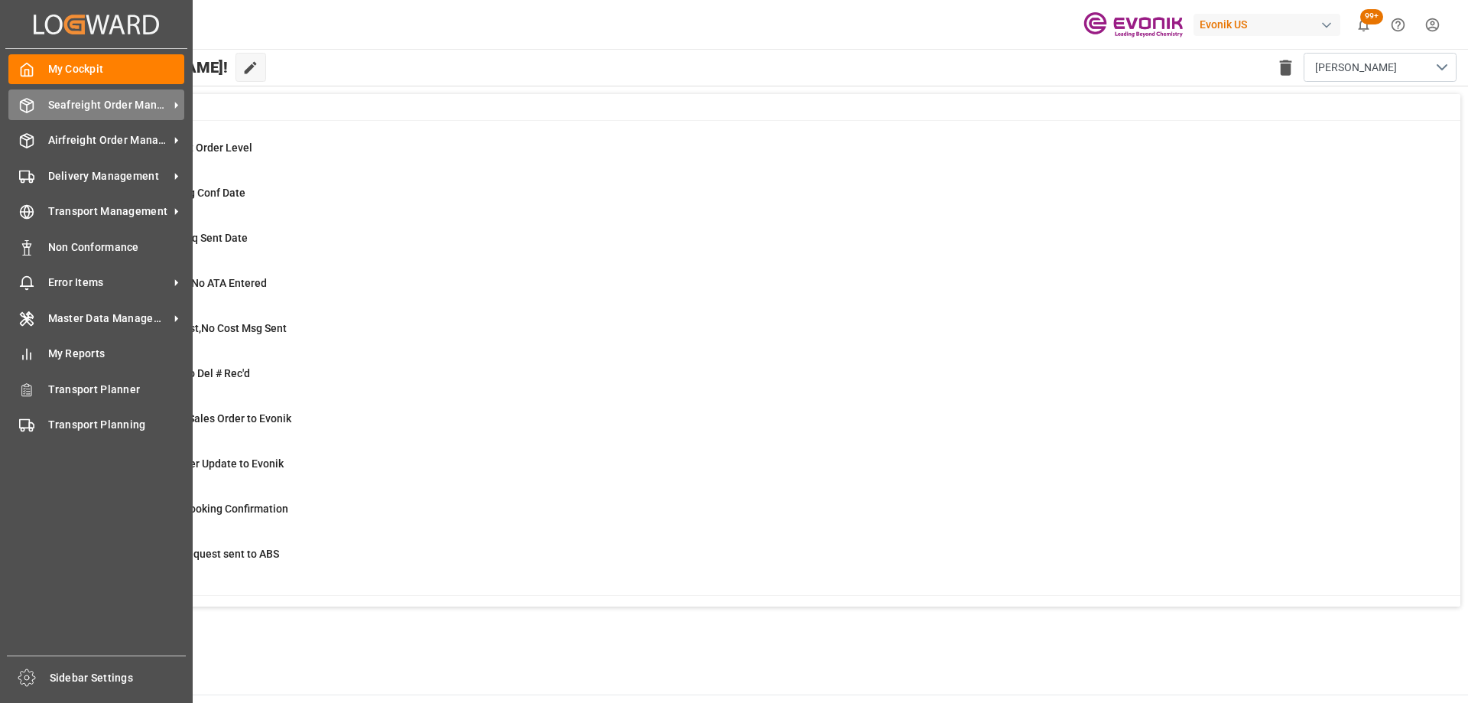
click at [37, 100] on div "Seafreight Order Management Seafreight Order Management" at bounding box center [96, 104] width 176 height 30
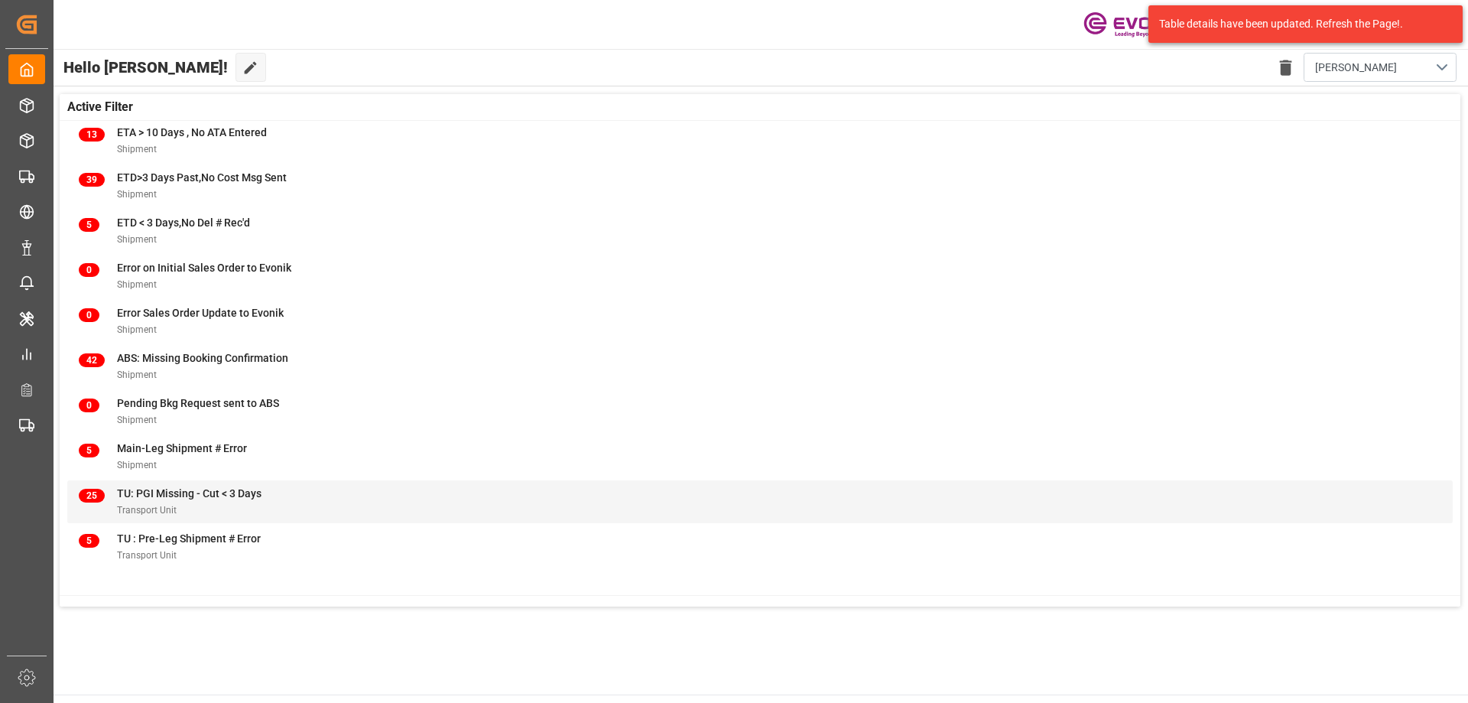
scroll to position [166, 0]
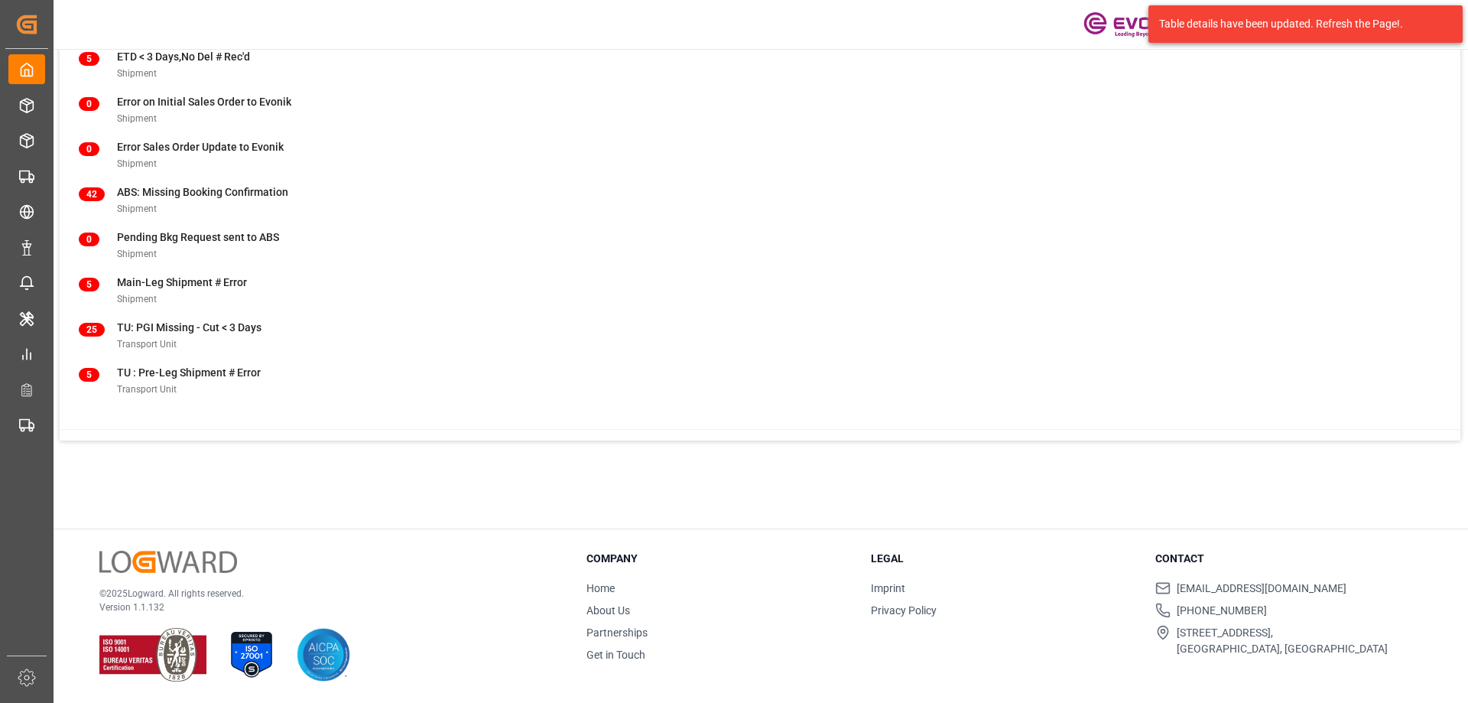
click at [8, 351] on div "My Cockpit My Cockpit Seafreight Order Management Seafreight Order Management A…" at bounding box center [26, 352] width 43 height 606
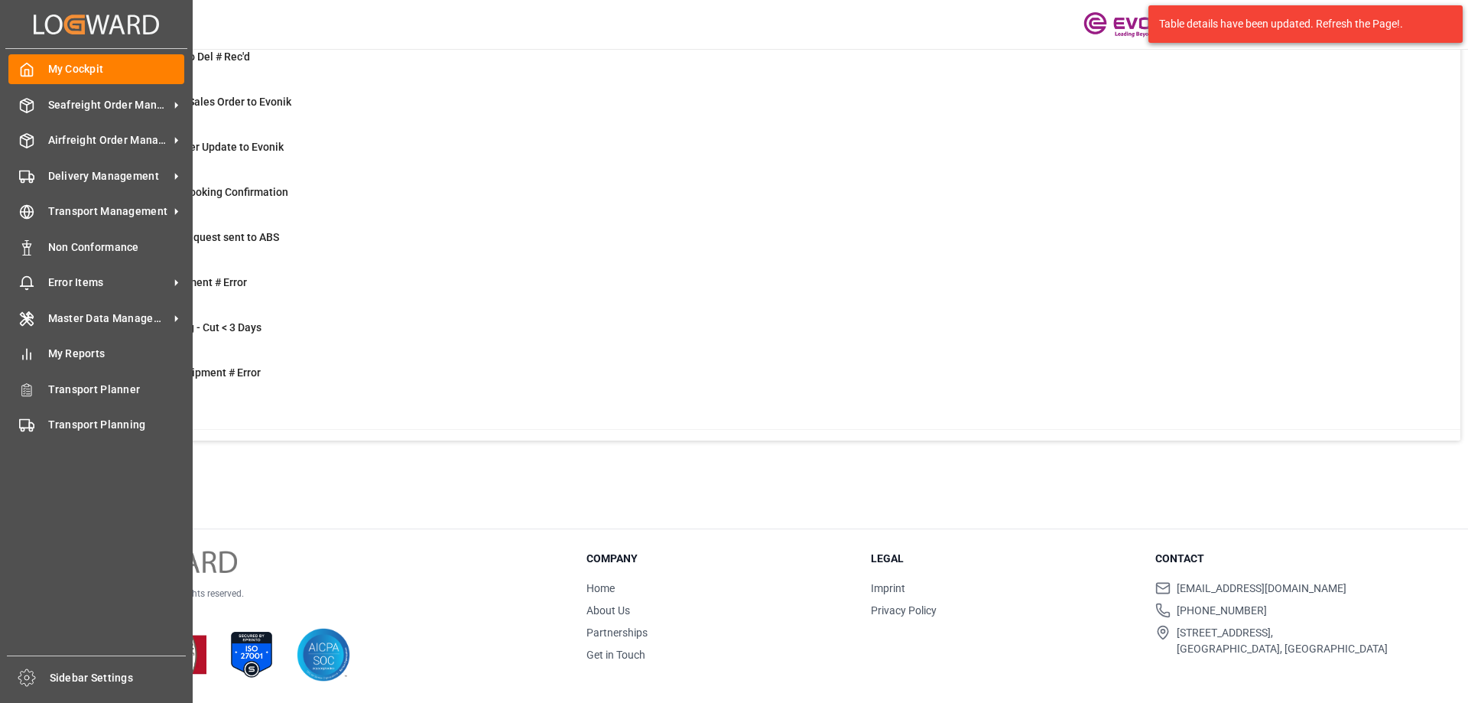
click at [123, 336] on div "My Cockpit My Cockpit Seafreight Order Management Seafreight Order Management A…" at bounding box center [96, 352] width 182 height 606
click at [112, 349] on span "My Reports" at bounding box center [116, 354] width 137 height 16
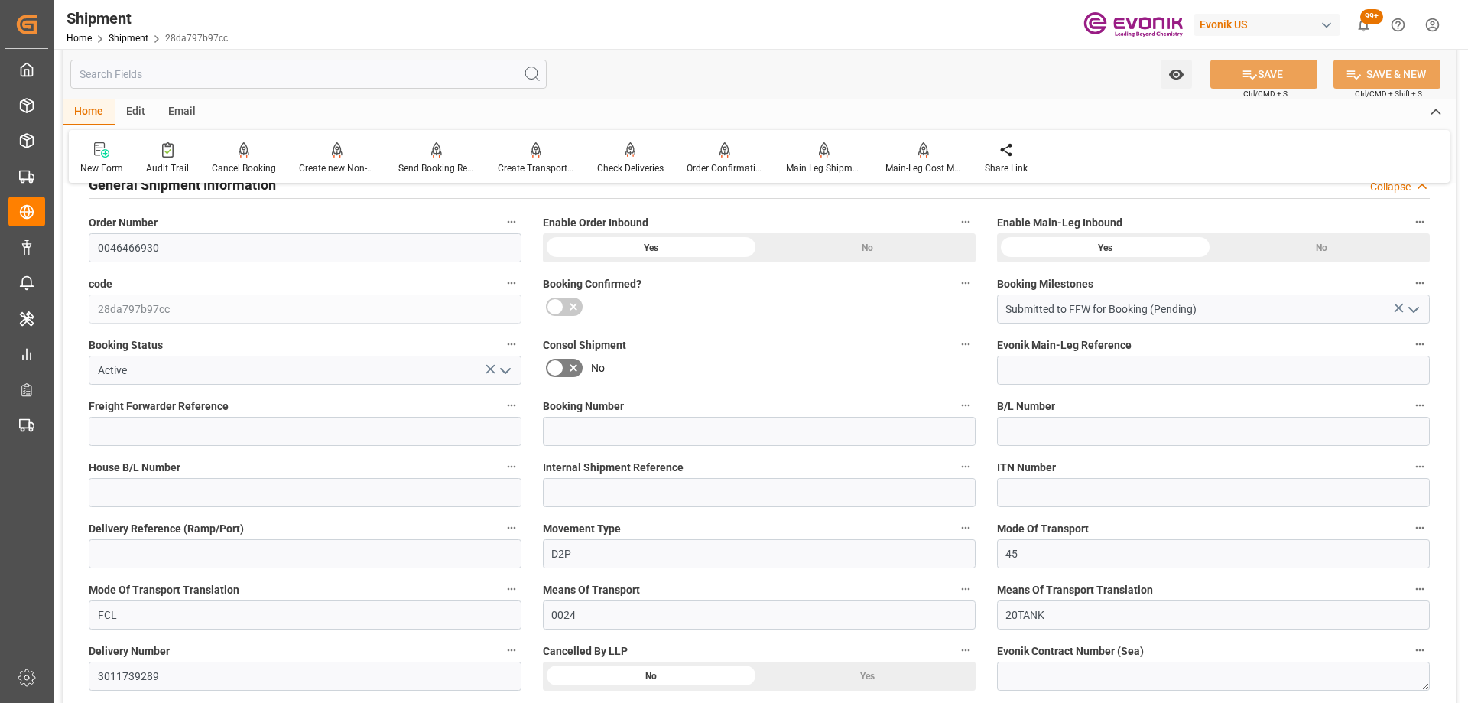
scroll to position [535, 0]
